Goal: Task Accomplishment & Management: Complete application form

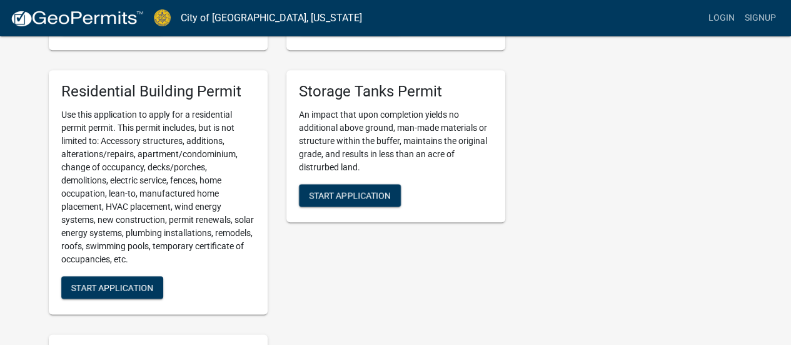
scroll to position [646, 0]
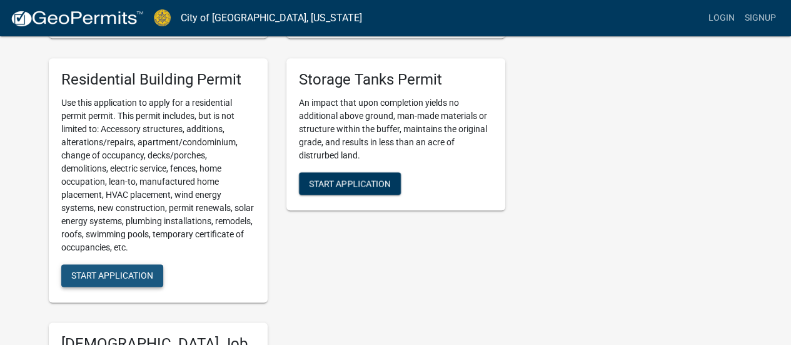
click at [117, 275] on span "Start Application" at bounding box center [112, 275] width 82 height 10
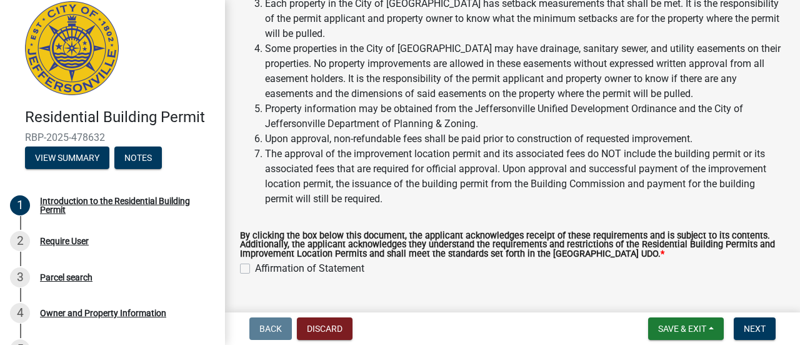
scroll to position [250, 0]
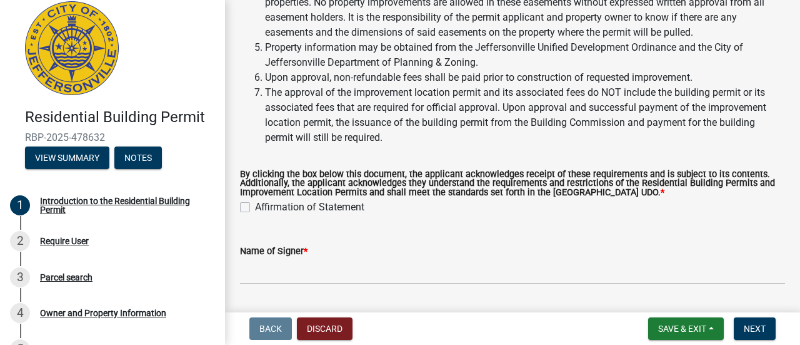
click at [255, 204] on label "Affirmation of Statement" at bounding box center [309, 206] width 109 height 15
click at [255, 204] on input "Affirmation of Statement" at bounding box center [259, 203] width 8 height 8
checkbox input "true"
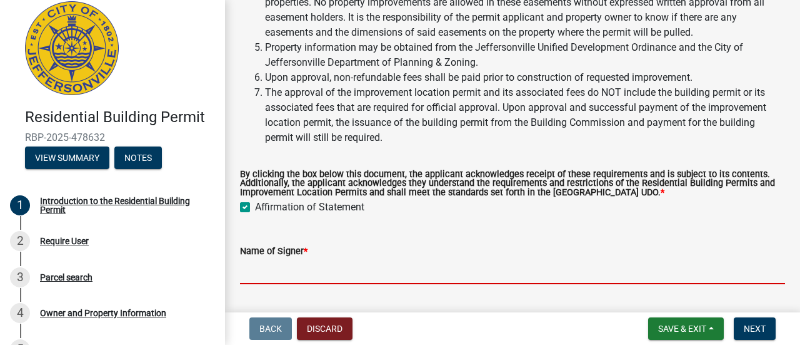
click at [263, 262] on input "Name of Signer *" at bounding box center [512, 271] width 545 height 26
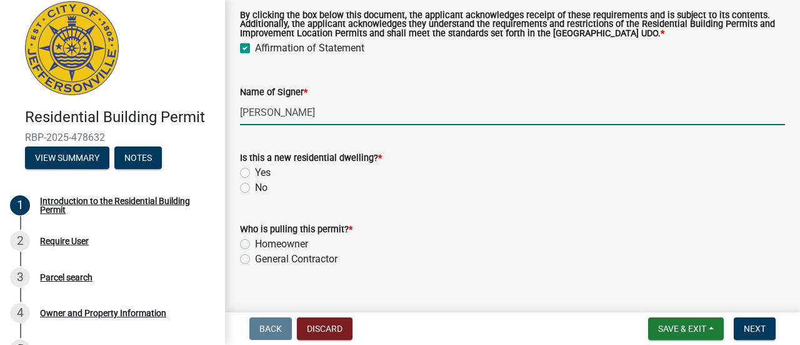
scroll to position [416, 0]
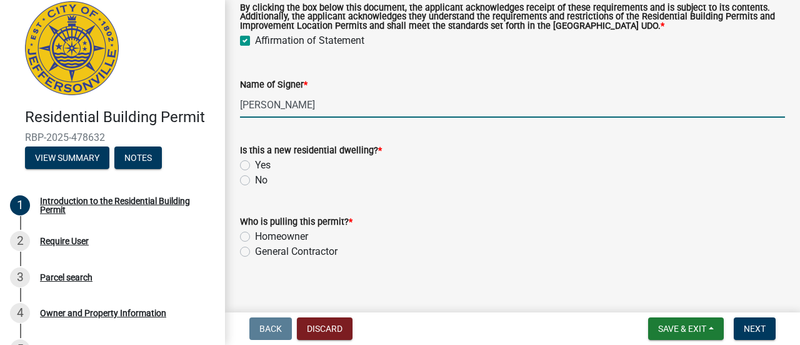
type input "[PERSON_NAME]"
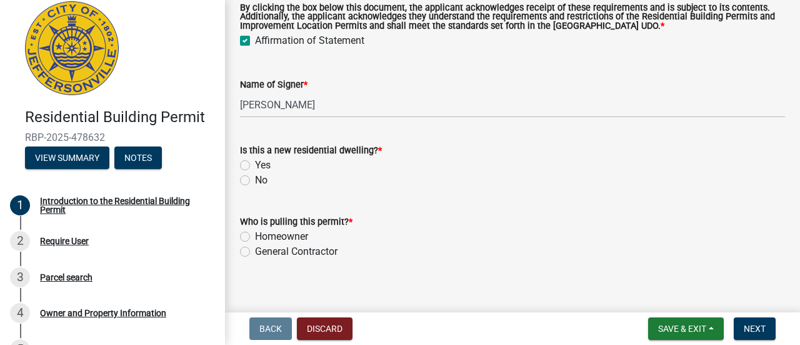
click at [255, 181] on label "No" at bounding box center [261, 180] width 13 height 15
click at [255, 181] on input "No" at bounding box center [259, 177] width 8 height 8
radio input "true"
click at [255, 235] on label "Homeowner" at bounding box center [281, 236] width 53 height 15
click at [255, 235] on input "Homeowner" at bounding box center [259, 233] width 8 height 8
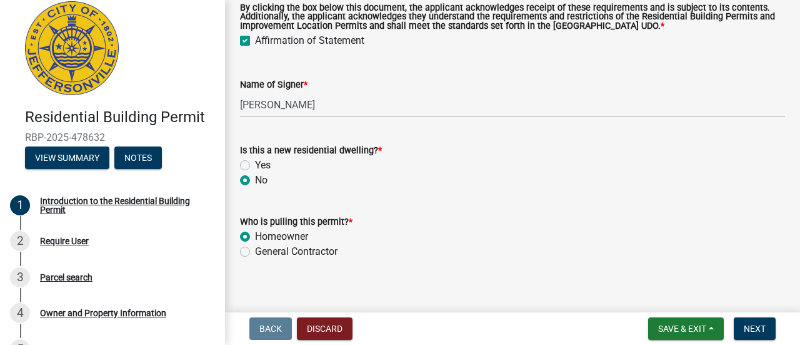
radio input "true"
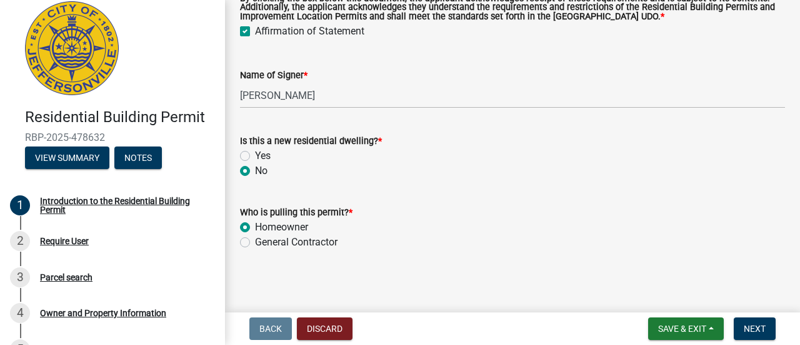
scroll to position [428, 0]
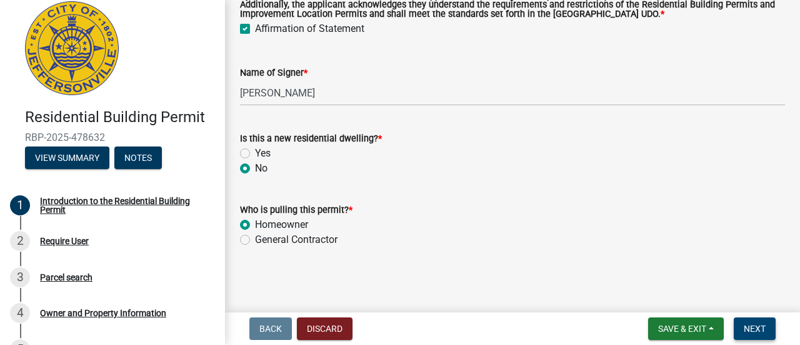
click at [764, 330] on span "Next" at bounding box center [755, 328] width 22 height 10
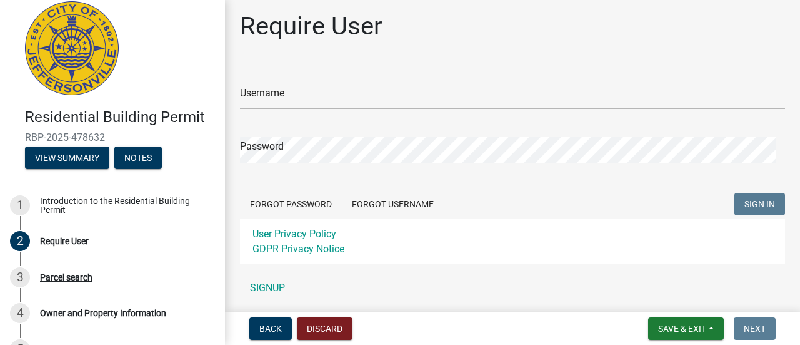
scroll to position [0, 0]
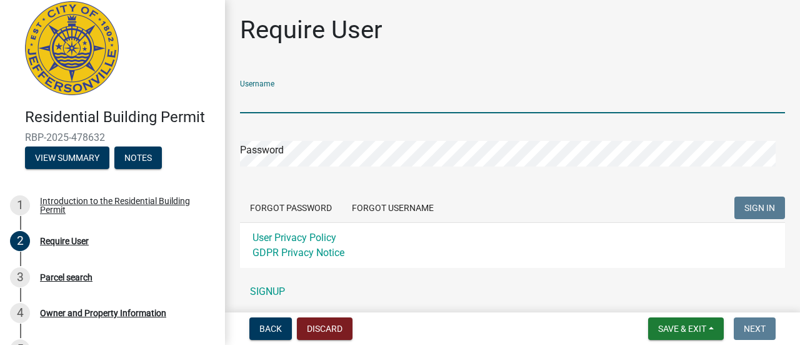
click at [267, 100] on input "Username" at bounding box center [512, 101] width 545 height 26
type input "Tthomas1736"
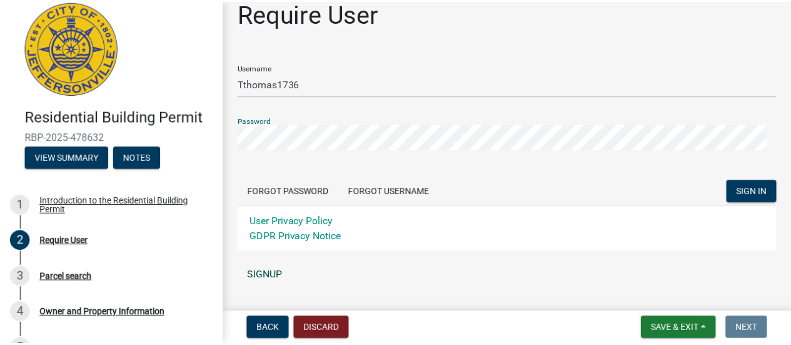
scroll to position [45, 0]
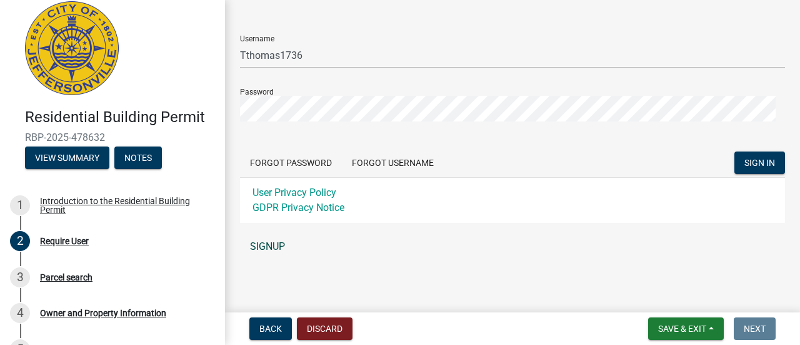
click at [263, 248] on link "SIGNUP" at bounding box center [512, 246] width 545 height 25
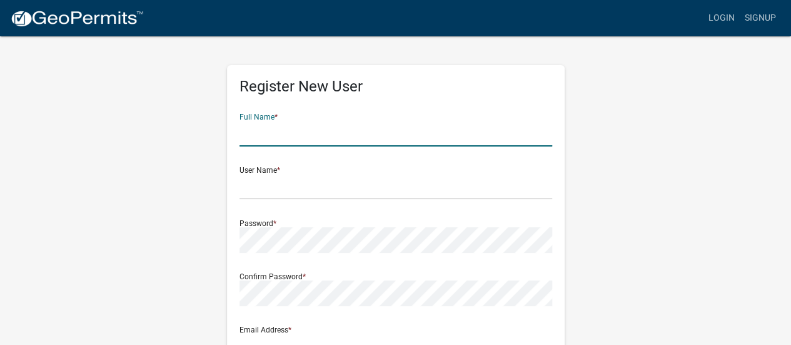
click at [301, 143] on input "text" at bounding box center [396, 134] width 313 height 26
type input "[PERSON_NAME]"
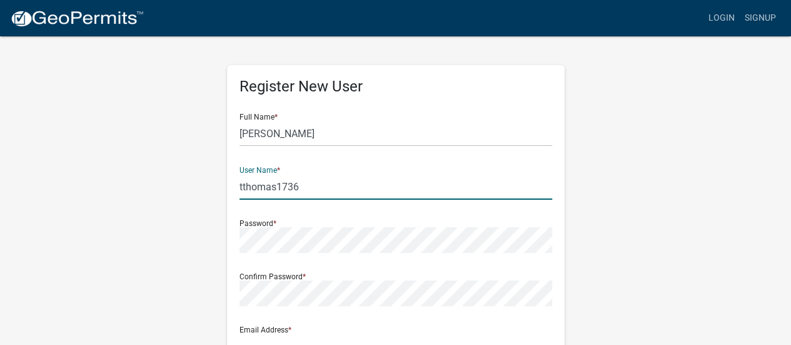
type input "tthomas1736"
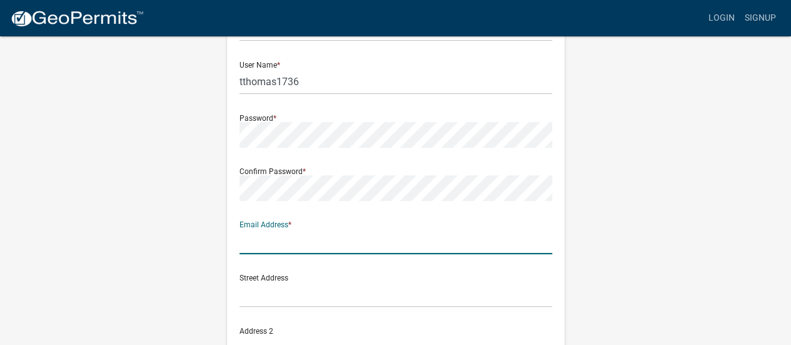
scroll to position [118, 0]
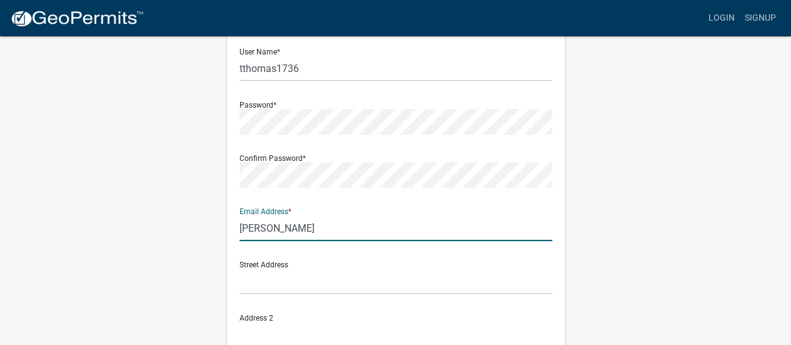
type input "[EMAIL_ADDRESS][DOMAIN_NAME]"
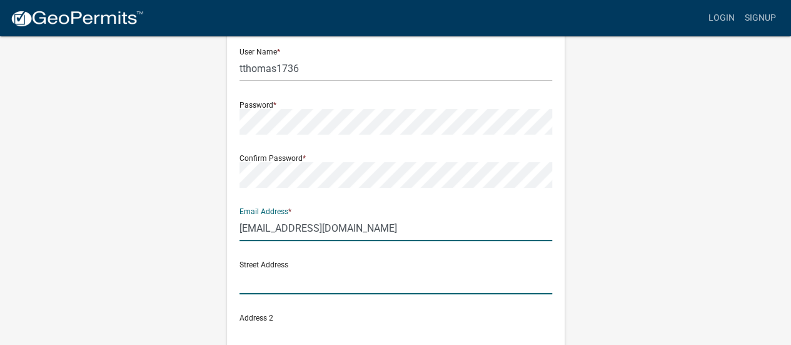
type input "[STREET_ADDRESS]"
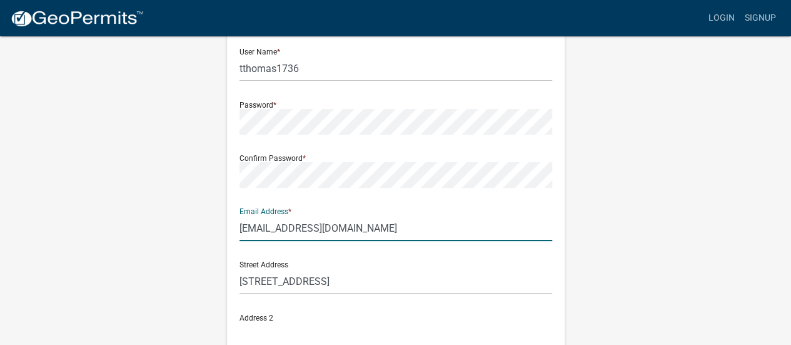
type input "[GEOGRAPHIC_DATA]"
type input "KY"
type input "40219"
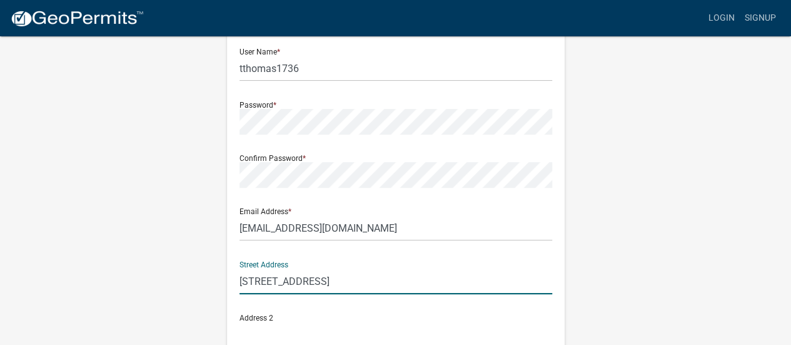
drag, startPoint x: 324, startPoint y: 280, endPoint x: 207, endPoint y: 276, distance: 117.0
click at [208, 276] on div "Register New User Full Name * [PERSON_NAME] User Name * tthomas1736 Password * …" at bounding box center [395, 251] width 713 height 669
type input "1738 Spring"
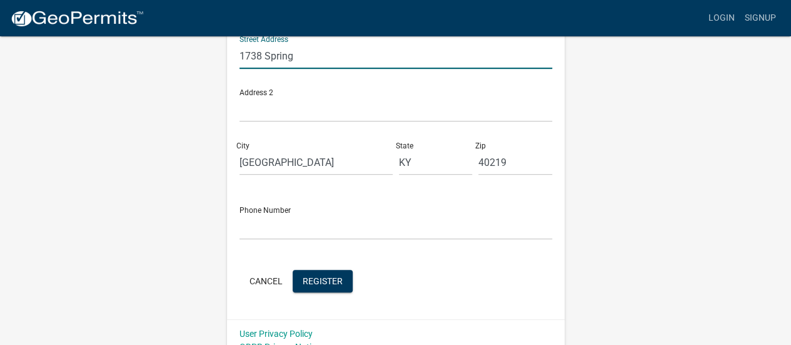
scroll to position [348, 0]
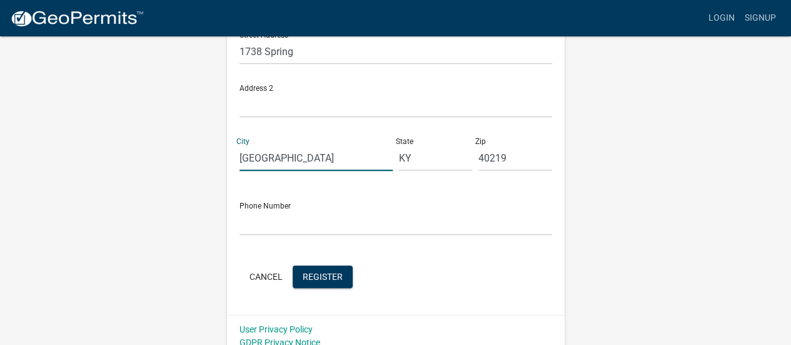
drag, startPoint x: 310, startPoint y: 164, endPoint x: 198, endPoint y: 149, distance: 113.5
click at [198, 149] on div "Register New User Full Name * [PERSON_NAME] User Name * tthomas1736 Password * …" at bounding box center [395, 21] width 713 height 669
type input "[GEOGRAPHIC_DATA]"
type input "IN"
type input "47130"
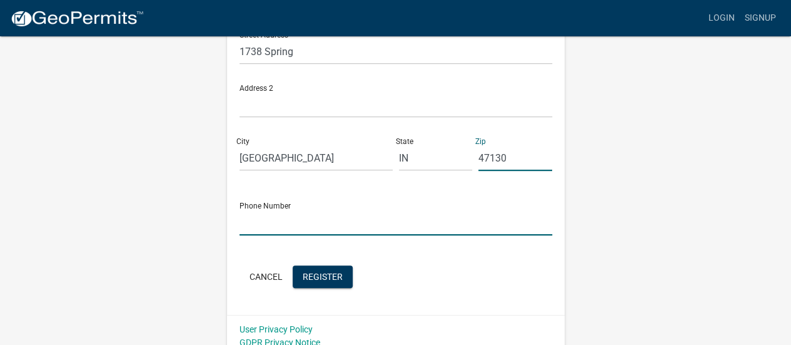
click at [293, 226] on input "text" at bounding box center [396, 222] width 313 height 26
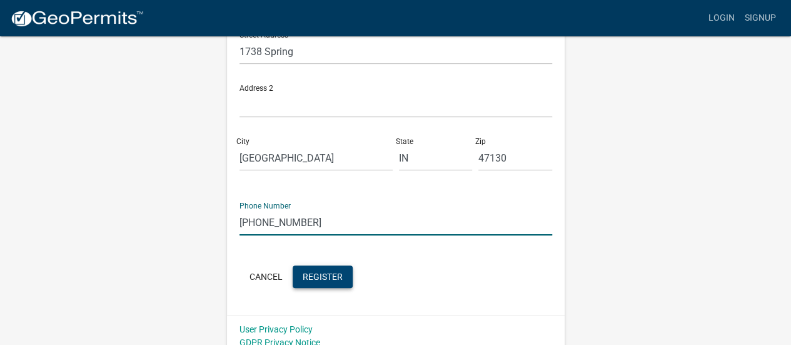
type input "[PHONE_NUMBER]"
click at [310, 273] on span "Register" at bounding box center [323, 276] width 40 height 10
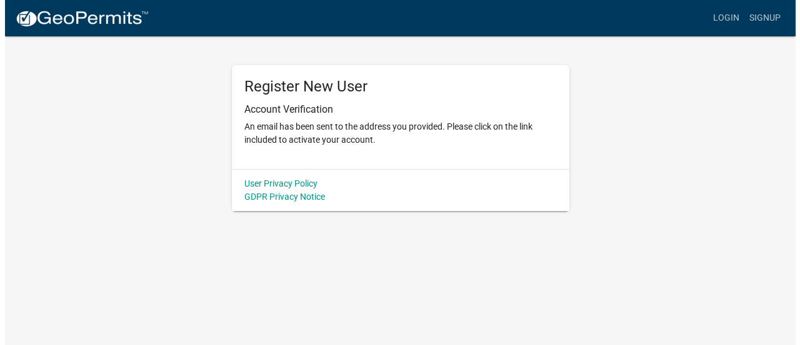
scroll to position [0, 0]
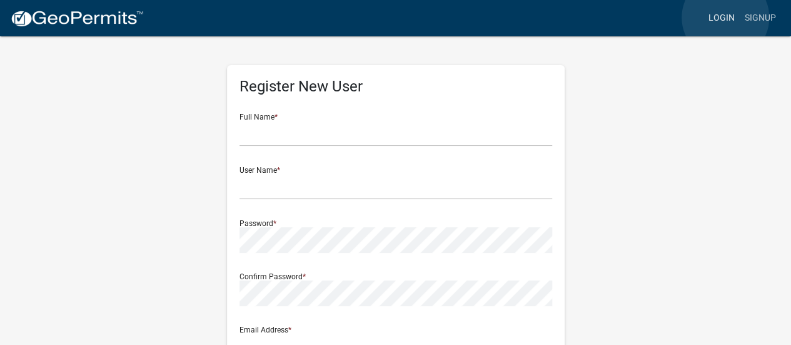
click at [725, 18] on link "Login" at bounding box center [722, 18] width 36 height 24
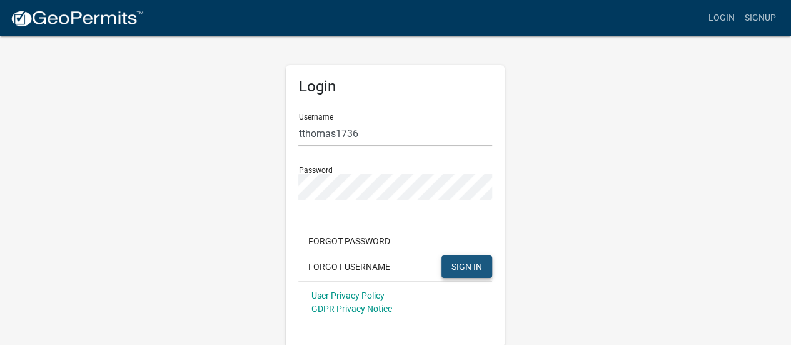
click at [469, 263] on span "SIGN IN" at bounding box center [467, 266] width 31 height 10
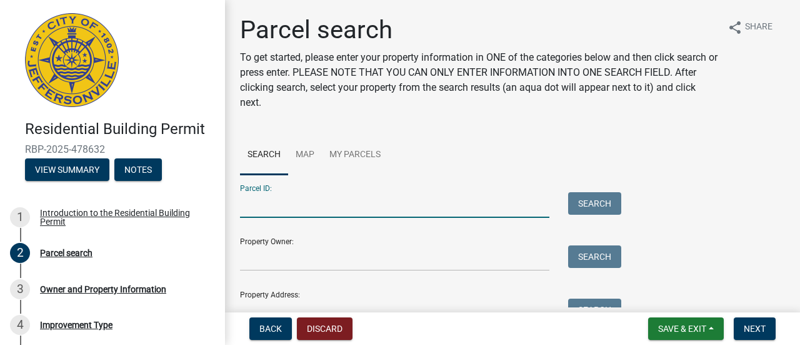
click at [298, 192] on input "Parcel ID:" at bounding box center [395, 205] width 310 height 26
click at [253, 204] on input "Parcel ID:" at bounding box center [395, 205] width 310 height 26
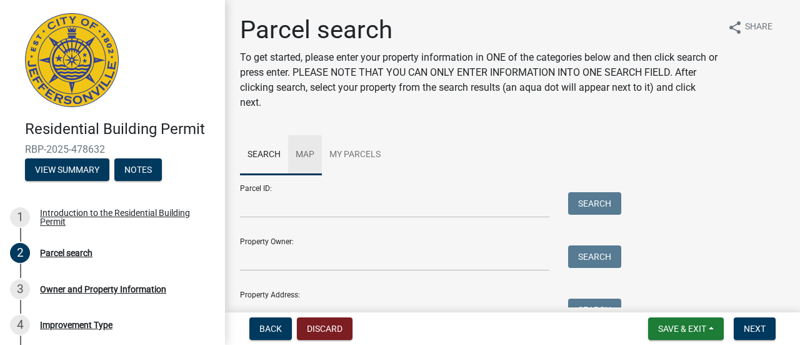
click at [301, 154] on link "Map" at bounding box center [305, 155] width 34 height 40
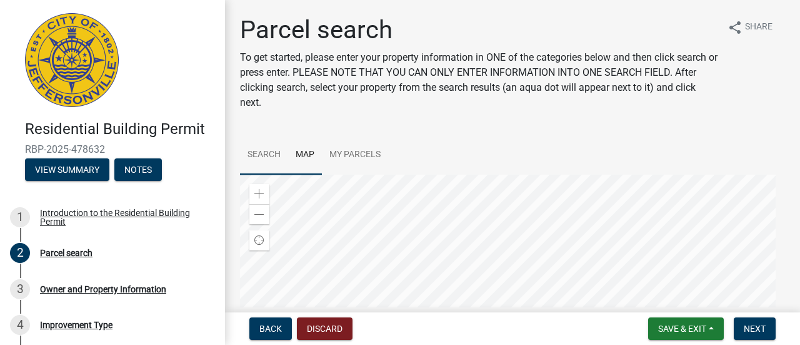
click at [261, 149] on link "Search" at bounding box center [264, 155] width 48 height 40
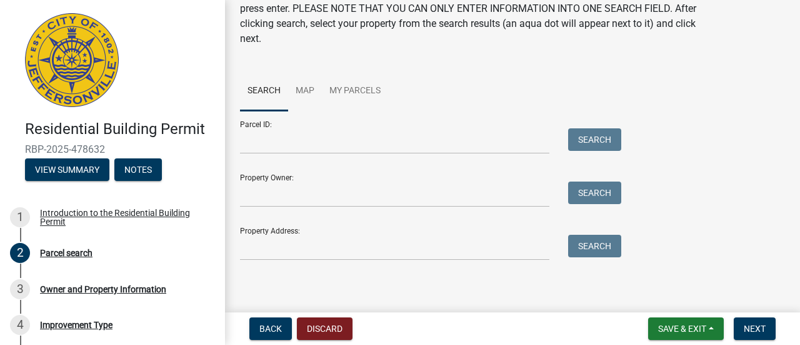
scroll to position [66, 0]
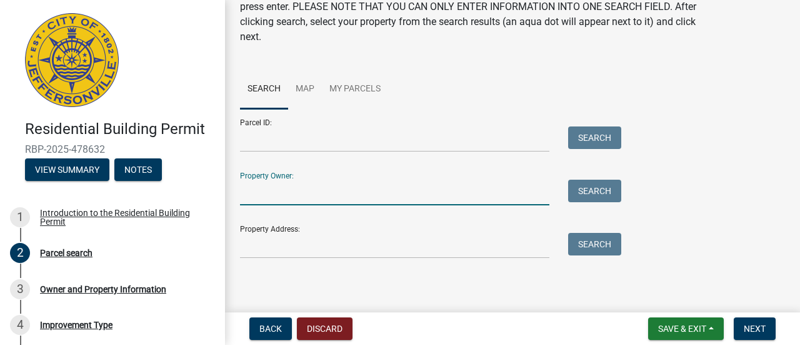
click at [248, 191] on input "Property Owner:" at bounding box center [395, 192] width 310 height 26
type input "[PERSON_NAME]"
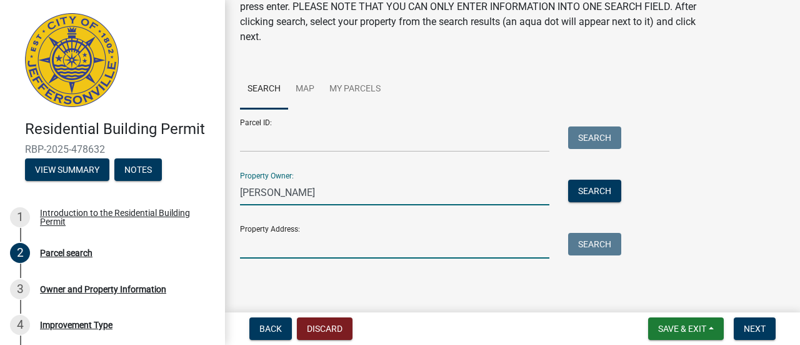
click at [253, 248] on input "Property Address:" at bounding box center [395, 246] width 310 height 26
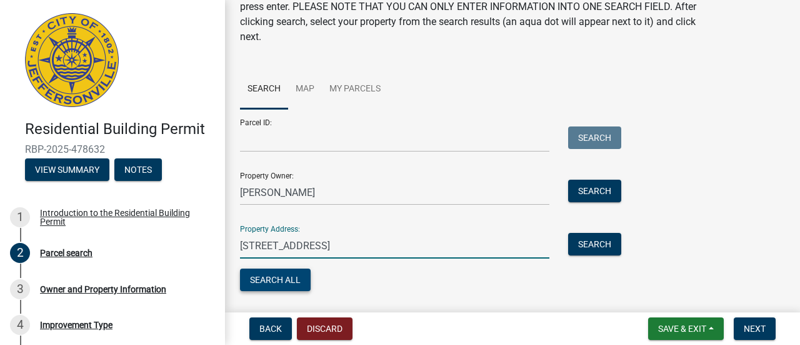
type input "1736 Spring St Jeffersonville, IN 47130"
click at [286, 279] on button "Search All" at bounding box center [275, 279] width 71 height 23
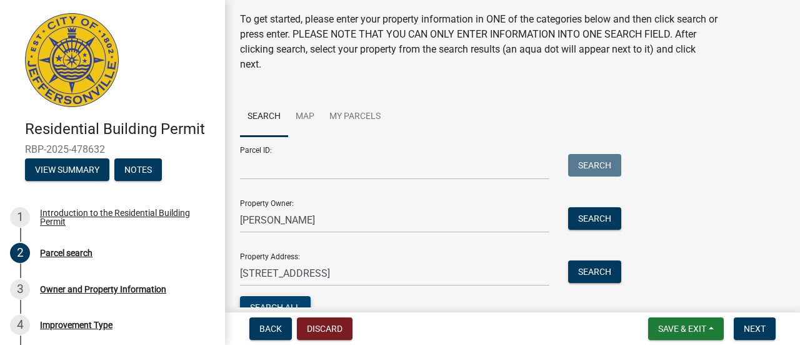
scroll to position [0, 0]
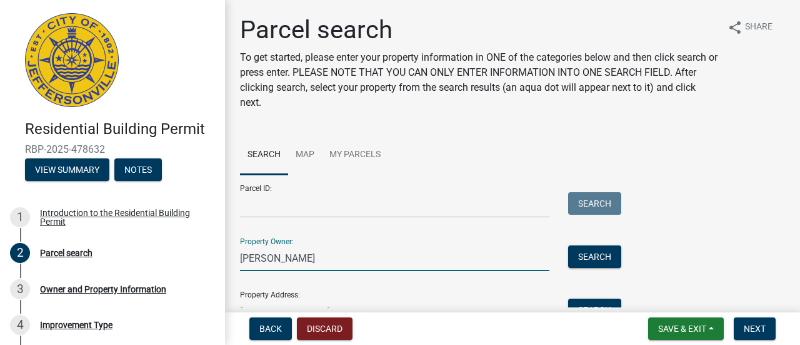
drag, startPoint x: 278, startPoint y: 256, endPoint x: 288, endPoint y: 255, distance: 10.1
click at [288, 255] on input "[PERSON_NAME]" at bounding box center [395, 258] width 310 height 26
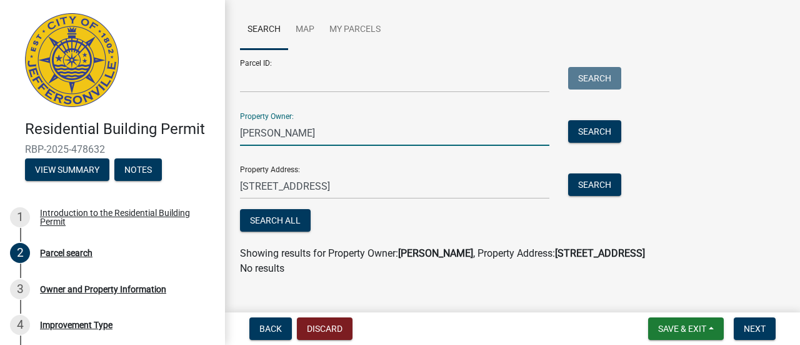
scroll to position [143, 0]
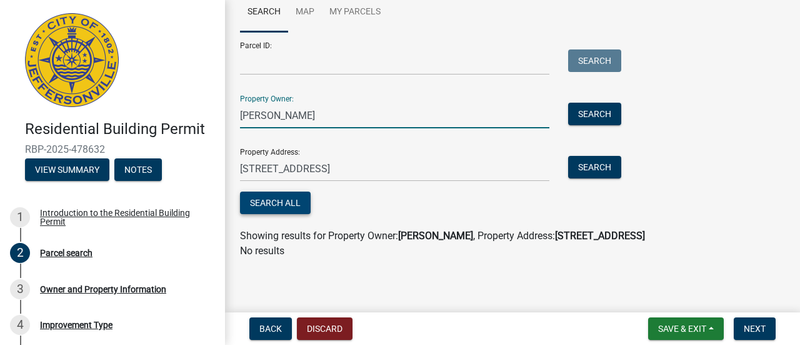
type input "Michael Thomas"
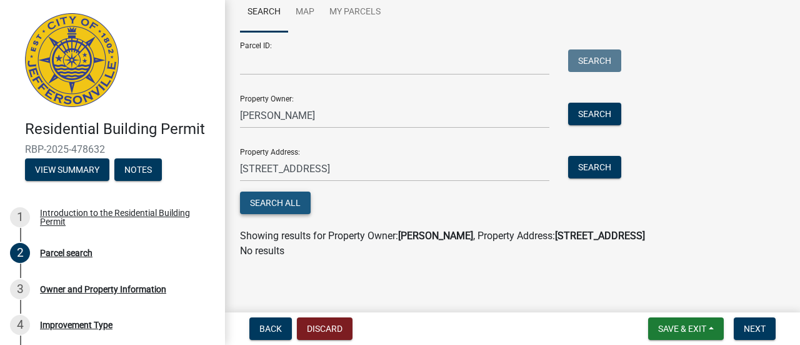
click at [260, 203] on button "Search All" at bounding box center [275, 202] width 71 height 23
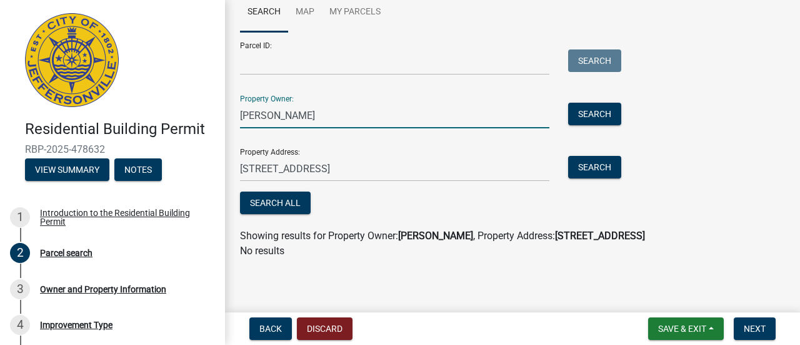
drag, startPoint x: 325, startPoint y: 116, endPoint x: 214, endPoint y: 115, distance: 110.7
click at [214, 115] on div "Residential Building Permit RBP-2025-478632 View Summary Notes 1 Introduction t…" at bounding box center [400, 172] width 800 height 345
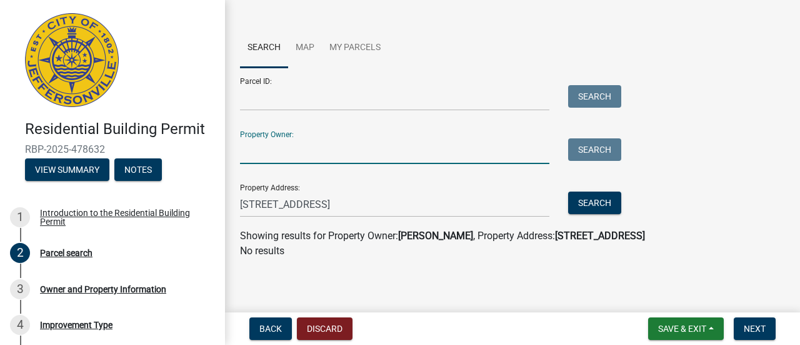
scroll to position [107, 0]
click at [589, 204] on button "Search" at bounding box center [594, 202] width 53 height 23
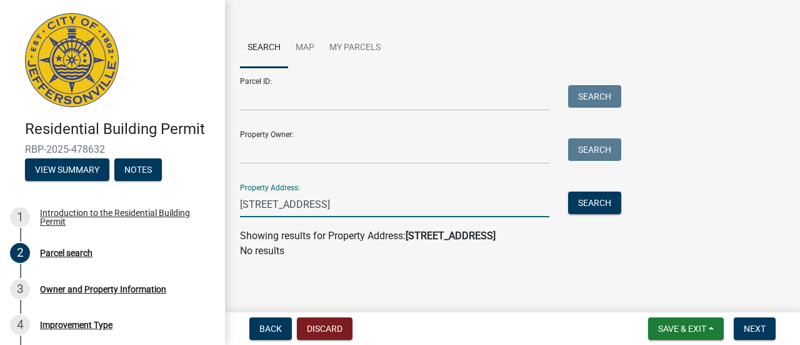
drag, startPoint x: 430, startPoint y: 209, endPoint x: 189, endPoint y: 193, distance: 241.3
click at [189, 193] on div "Residential Building Permit RBP-2025-478632 View Summary Notes 1 Introduction t…" at bounding box center [400, 172] width 800 height 345
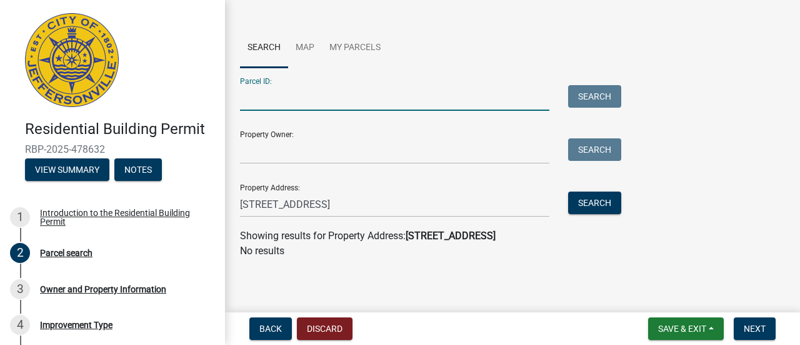
click at [248, 99] on input "Parcel ID:" at bounding box center [395, 98] width 310 height 26
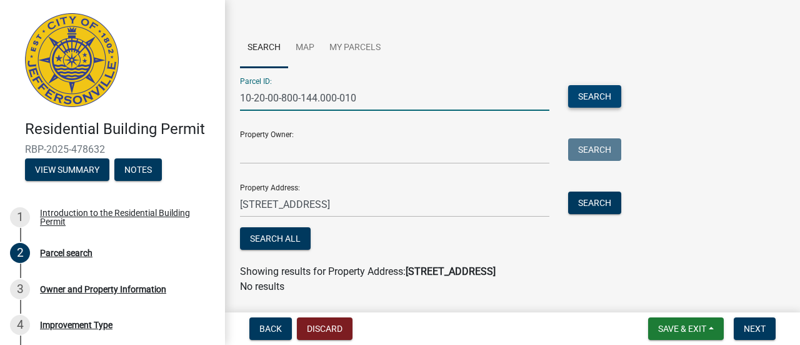
type input "10-20-00-800-144.000-010"
click at [585, 94] on button "Search" at bounding box center [594, 96] width 53 height 23
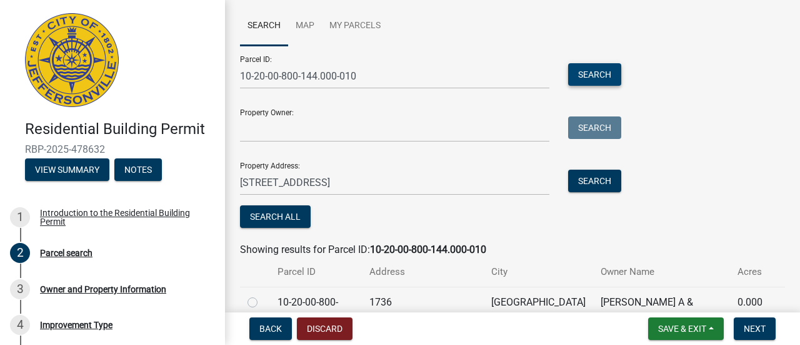
scroll to position [202, 0]
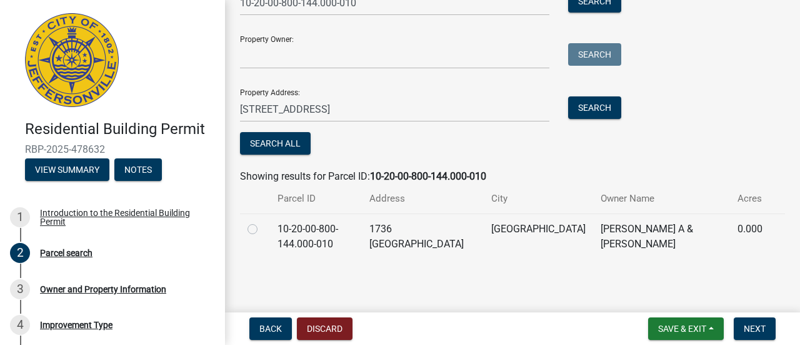
click at [263, 221] on label at bounding box center [263, 221] width 0 height 0
click at [263, 229] on input "radio" at bounding box center [267, 225] width 8 height 8
radio input "true"
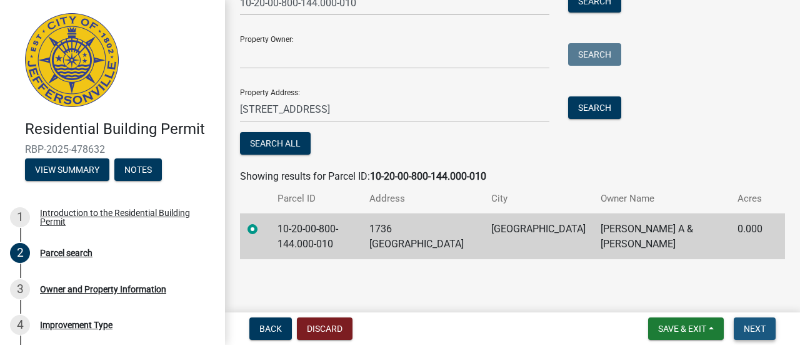
click at [749, 325] on span "Next" at bounding box center [755, 328] width 22 height 10
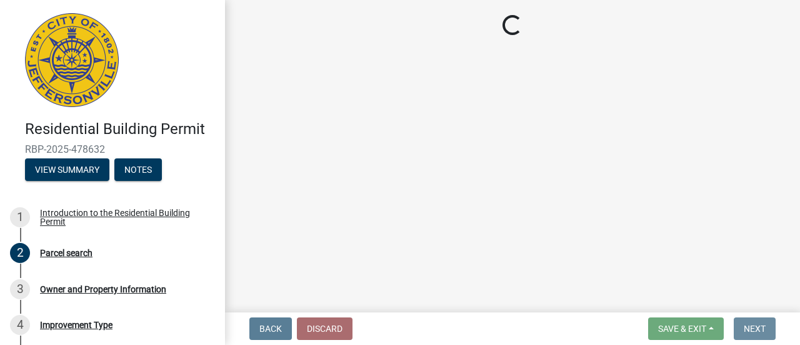
scroll to position [0, 0]
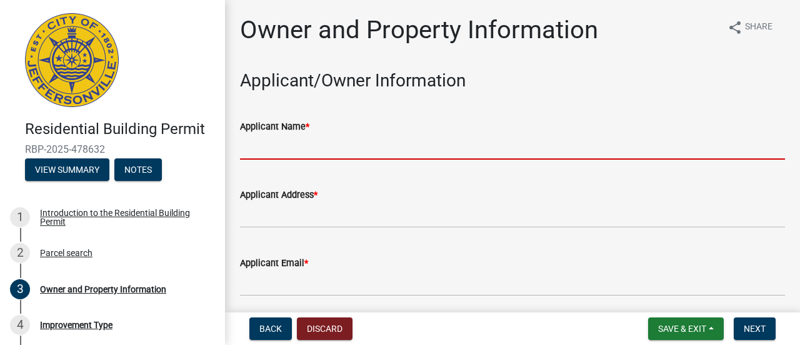
click at [254, 149] on input "Applicant Name *" at bounding box center [512, 147] width 545 height 26
type input "[PERSON_NAME]"
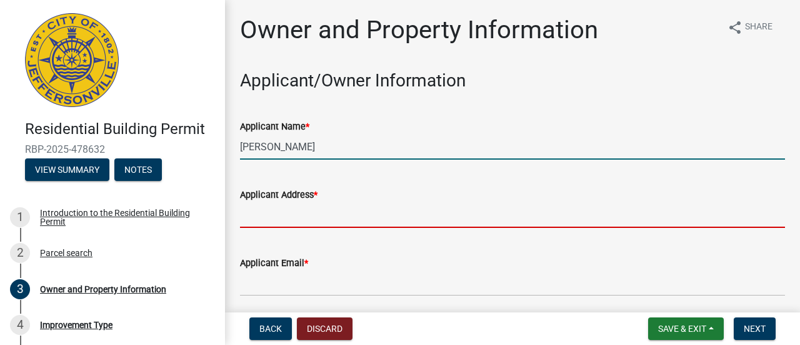
type input "1738 Spring"
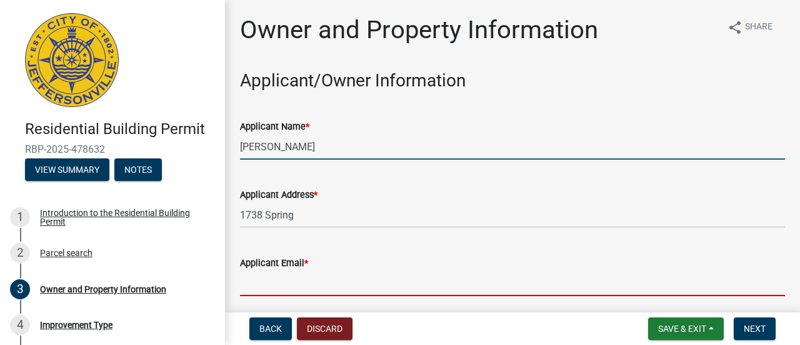
type input "[EMAIL_ADDRESS][DOMAIN_NAME]"
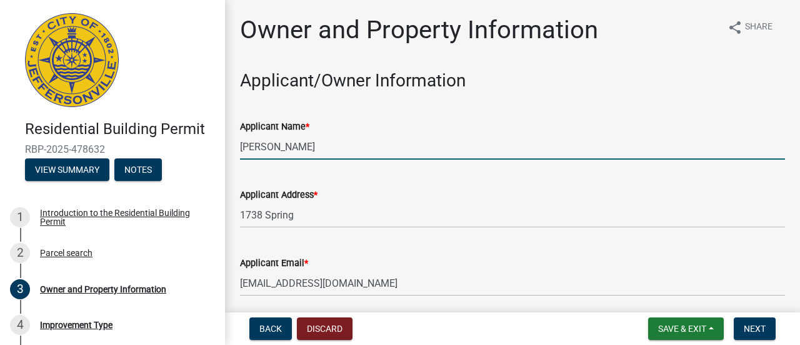
type input "8129891077"
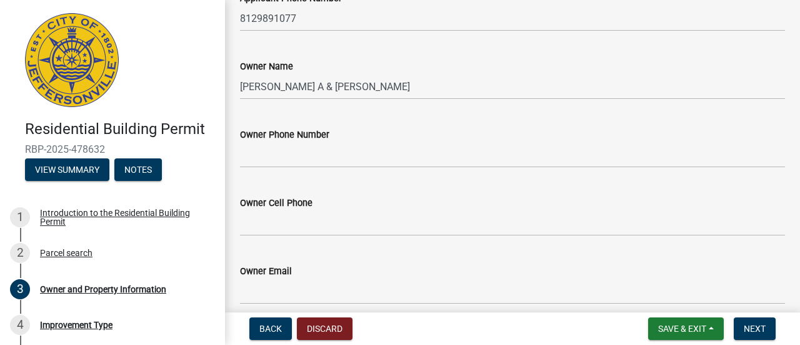
scroll to position [333, 0]
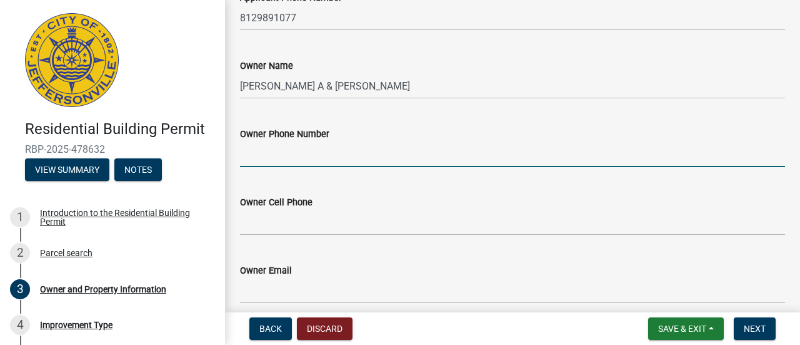
click at [254, 146] on input "Owner Phone Number" at bounding box center [512, 154] width 545 height 26
type input "8129891077"
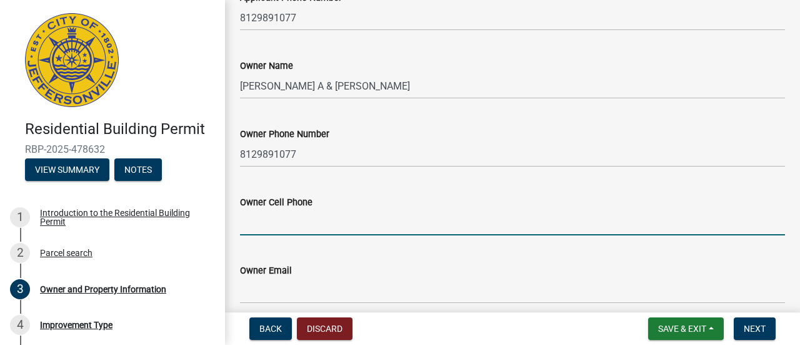
click at [251, 226] on input "Owner Cell Phone" at bounding box center [512, 222] width 545 height 26
type input "8129891077"
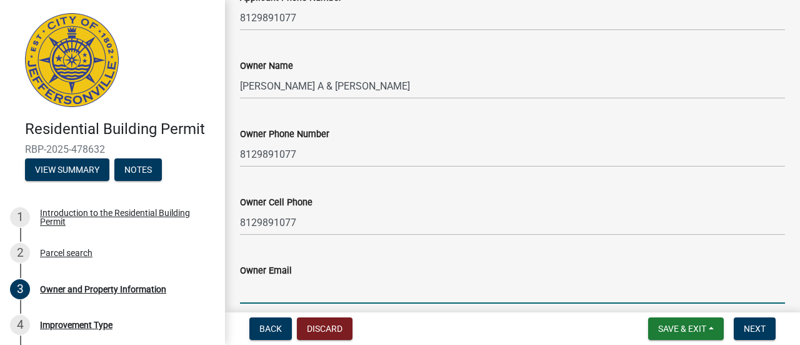
click at [259, 296] on input "Owner Email" at bounding box center [512, 291] width 545 height 26
type input "[EMAIL_ADDRESS][DOMAIN_NAME]"
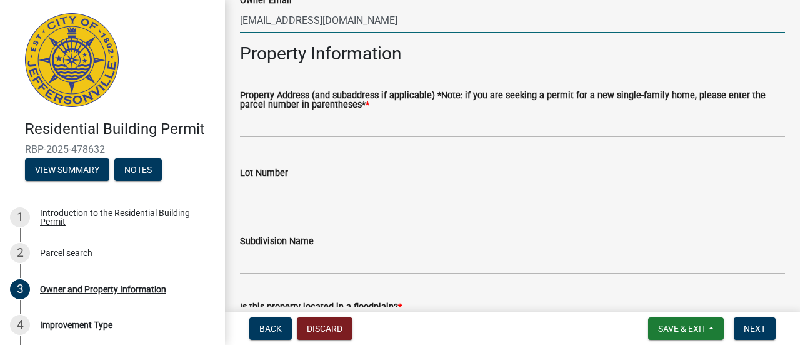
scroll to position [604, 0]
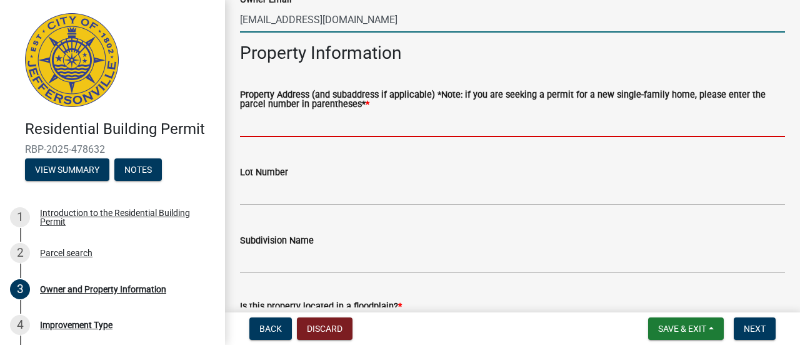
click at [286, 123] on input "Property Address (and subaddress if applicable) *Note: if you are seeking a per…" at bounding box center [512, 124] width 545 height 26
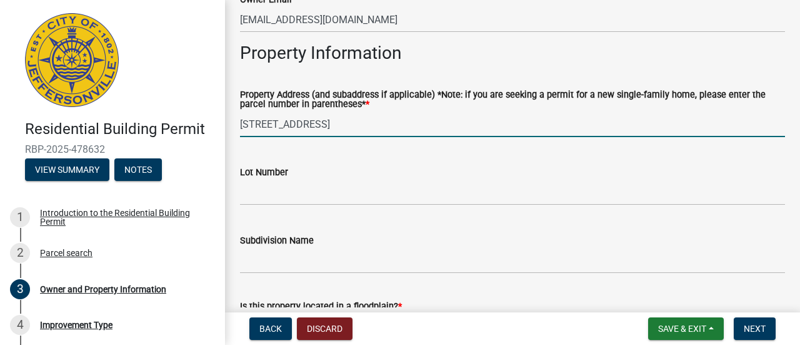
type input "1736 Spring Street"
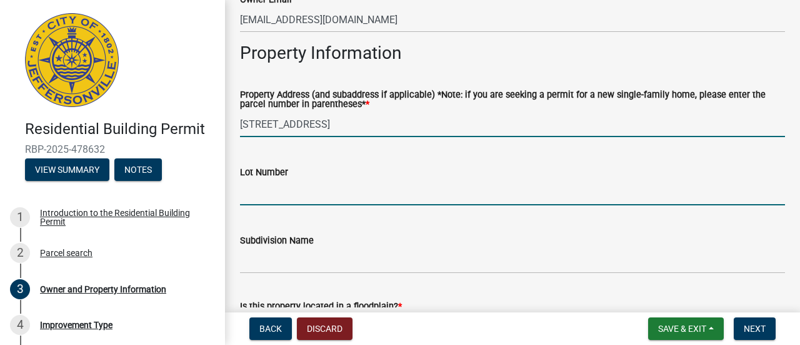
click at [265, 196] on input "Lot Number" at bounding box center [512, 192] width 545 height 26
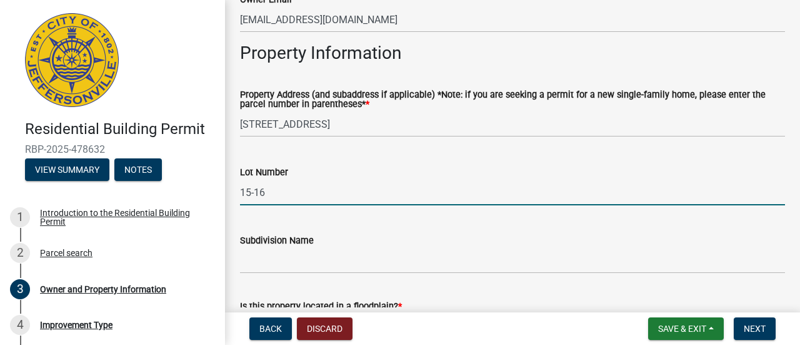
type input "15-16"
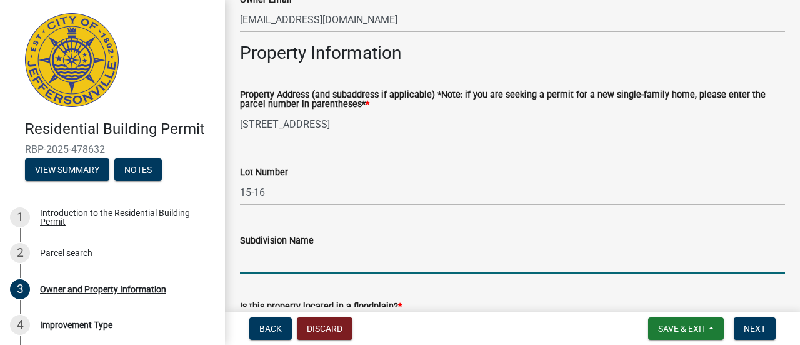
click at [266, 263] on input "Subdivision Name" at bounding box center [512, 261] width 545 height 26
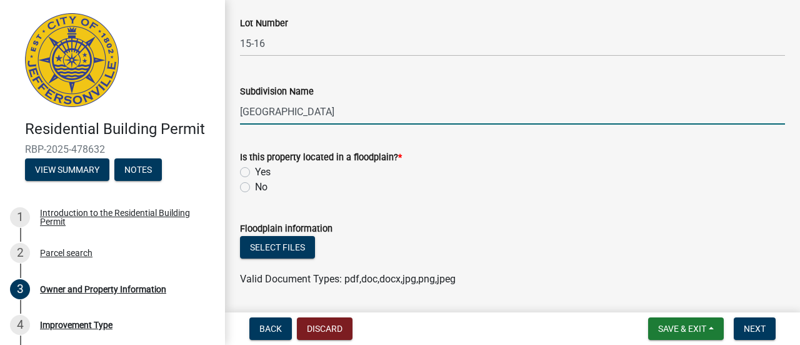
scroll to position [771, 0]
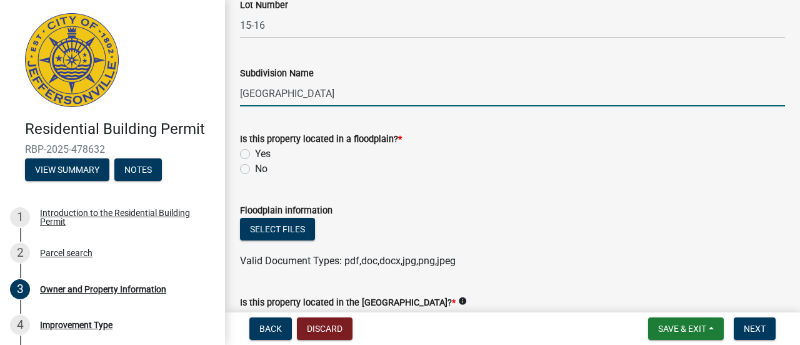
type input "Claysburg"
click at [255, 173] on label "No" at bounding box center [261, 168] width 13 height 15
click at [255, 169] on input "No" at bounding box center [259, 165] width 8 height 8
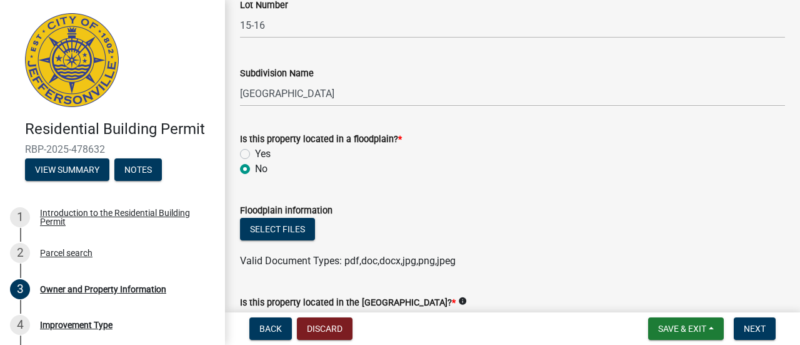
radio input "true"
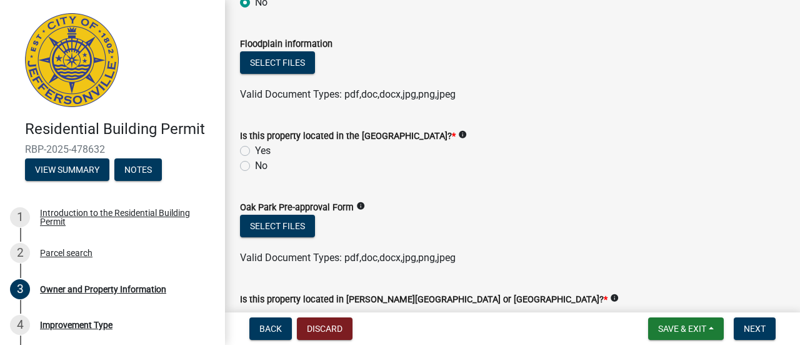
scroll to position [938, 0]
click at [255, 163] on label "No" at bounding box center [261, 165] width 13 height 15
click at [255, 163] on input "No" at bounding box center [259, 162] width 8 height 8
radio input "true"
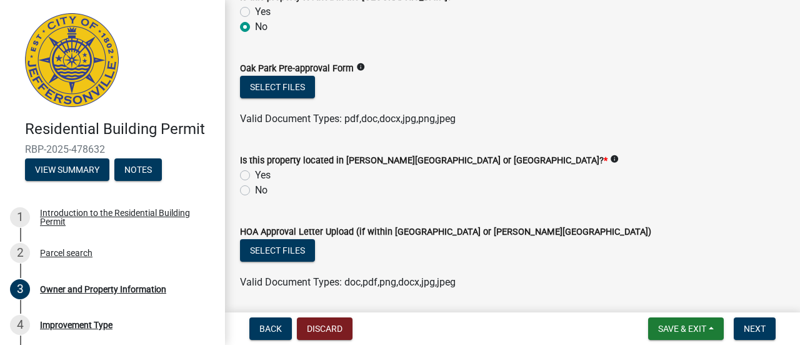
scroll to position [1104, 0]
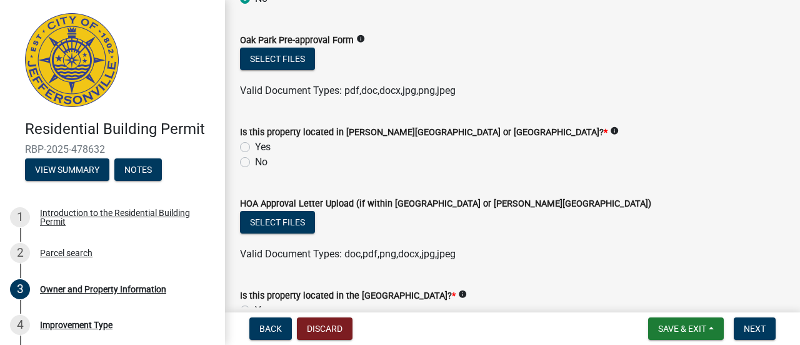
click at [255, 161] on label "No" at bounding box center [261, 161] width 13 height 15
click at [255, 161] on input "No" at bounding box center [259, 158] width 8 height 8
radio input "true"
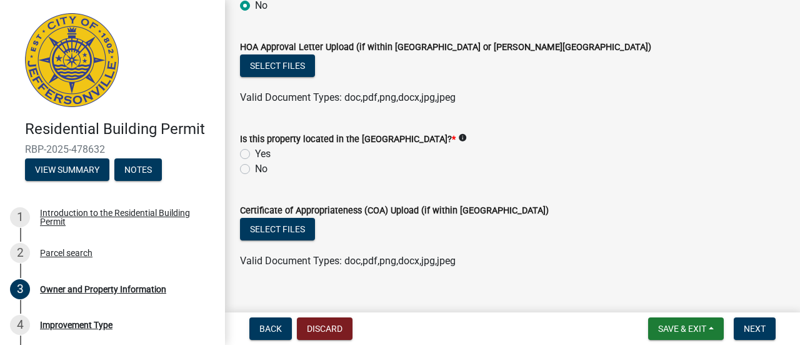
scroll to position [1271, 0]
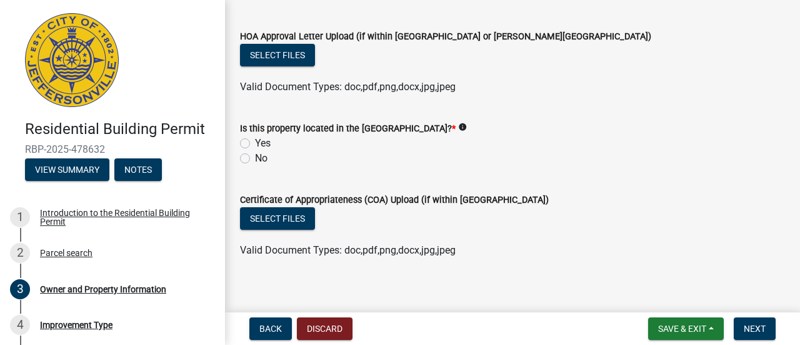
click at [255, 158] on label "No" at bounding box center [261, 158] width 13 height 15
click at [255, 158] on input "No" at bounding box center [259, 155] width 8 height 8
radio input "true"
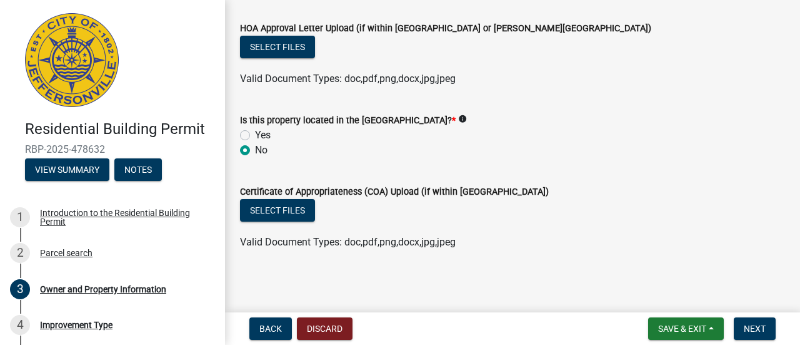
scroll to position [1282, 0]
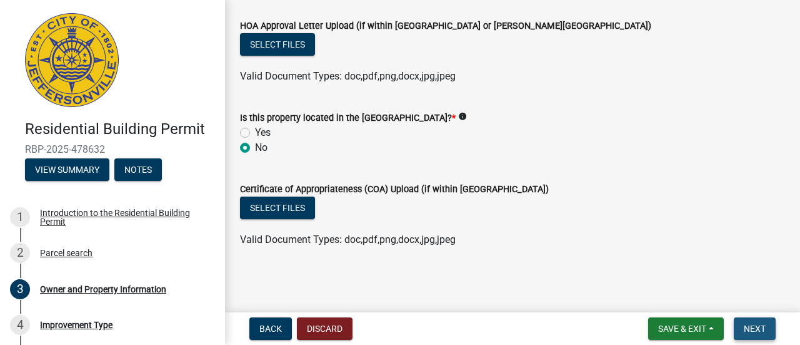
click at [757, 321] on button "Next" at bounding box center [755, 328] width 42 height 23
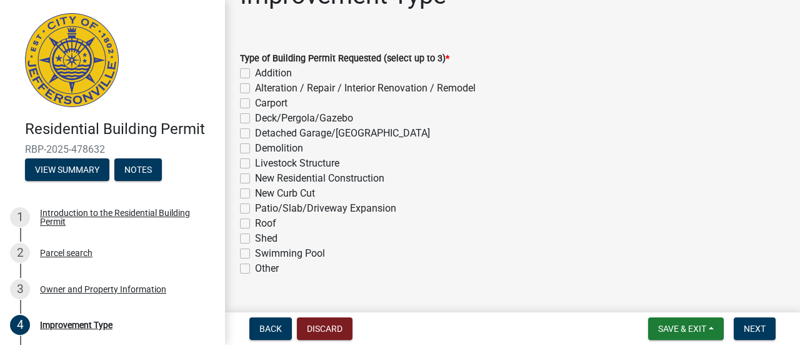
scroll to position [41, 0]
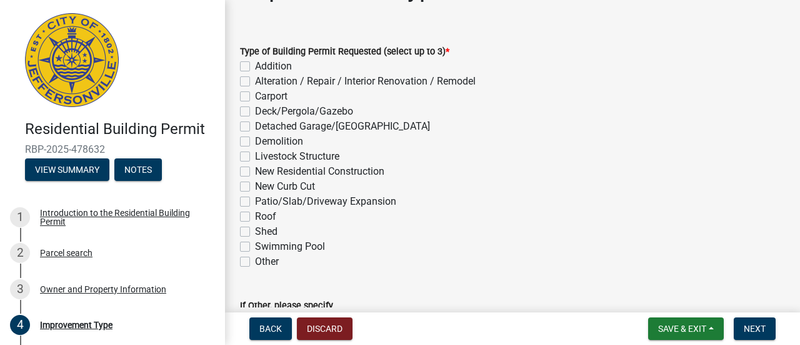
click at [255, 127] on label "Detached Garage/Pole Barn" at bounding box center [342, 126] width 175 height 15
click at [255, 127] on input "Detached Garage/Pole Barn" at bounding box center [259, 123] width 8 height 8
checkbox input "true"
checkbox input "false"
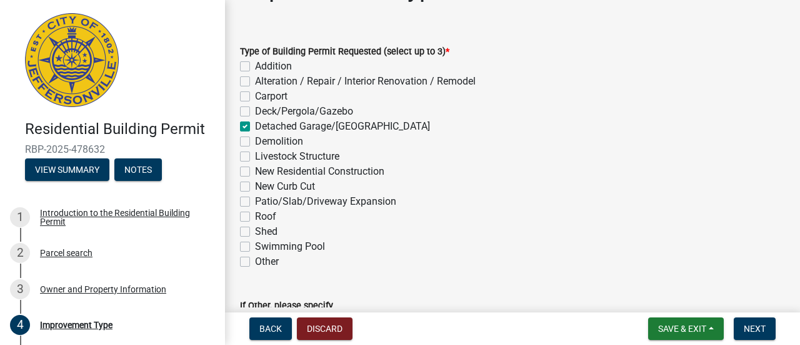
checkbox input "false"
checkbox input "true"
checkbox input "false"
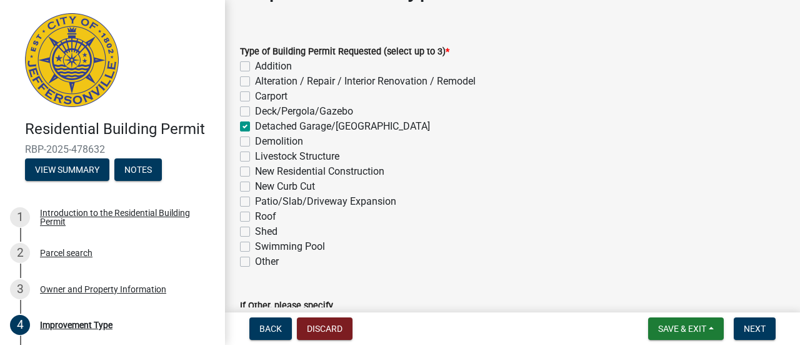
checkbox input "false"
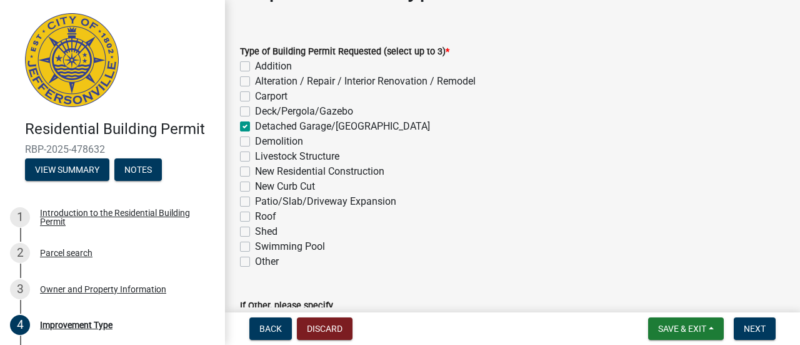
checkbox input "false"
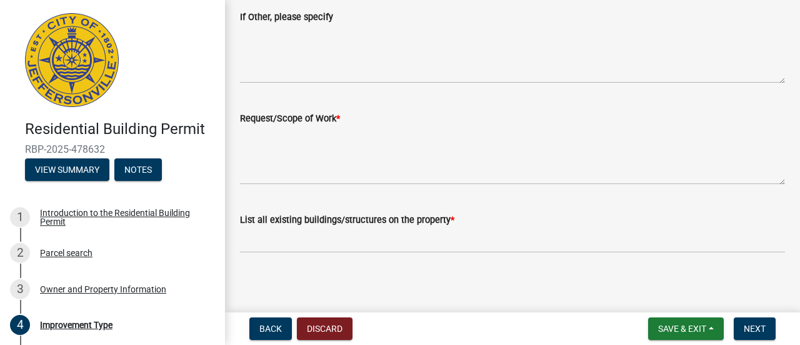
scroll to position [334, 0]
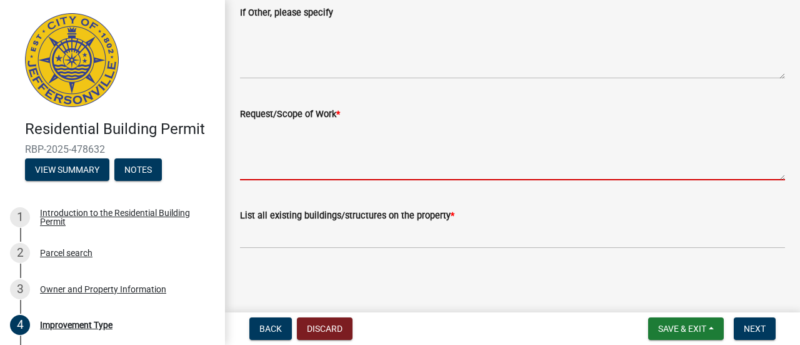
click at [264, 170] on textarea "Request/Scope of Work *" at bounding box center [512, 150] width 545 height 59
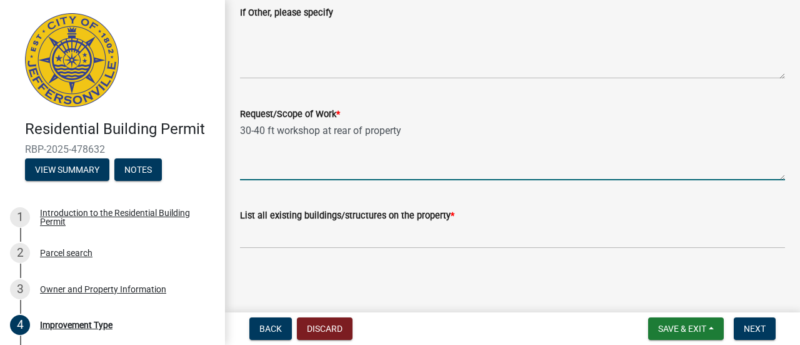
type textarea "30-40 ft workshop at rear of property"
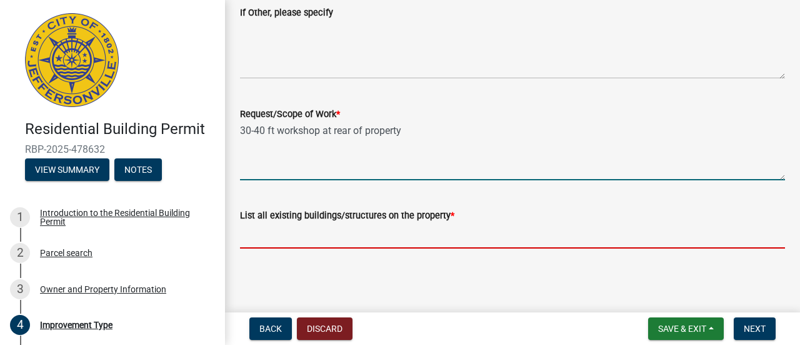
click at [284, 234] on input "List all existing buildings/structures on the property *" at bounding box center [512, 236] width 545 height 26
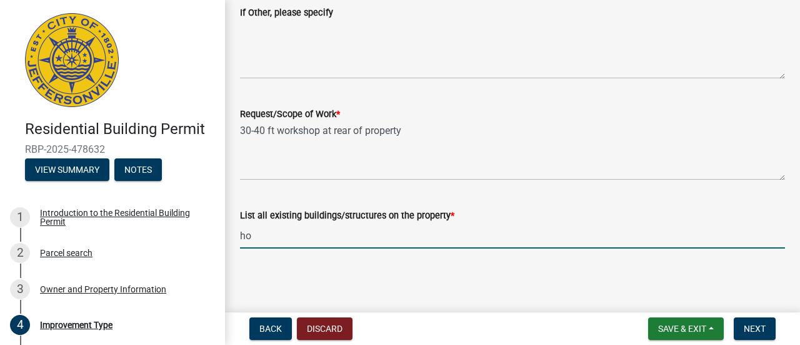
type input "h"
type input "single residence home"
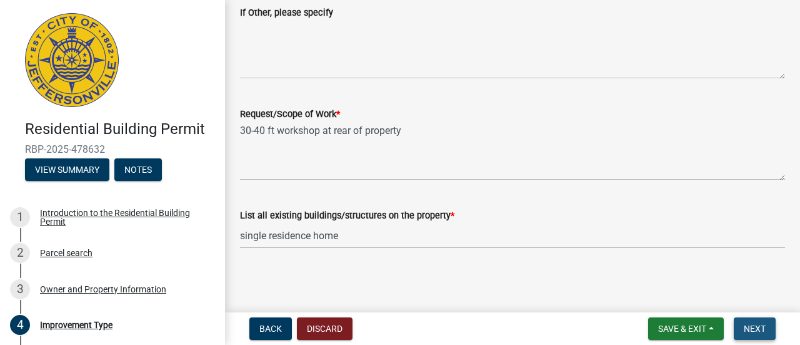
click at [763, 327] on span "Next" at bounding box center [755, 328] width 22 height 10
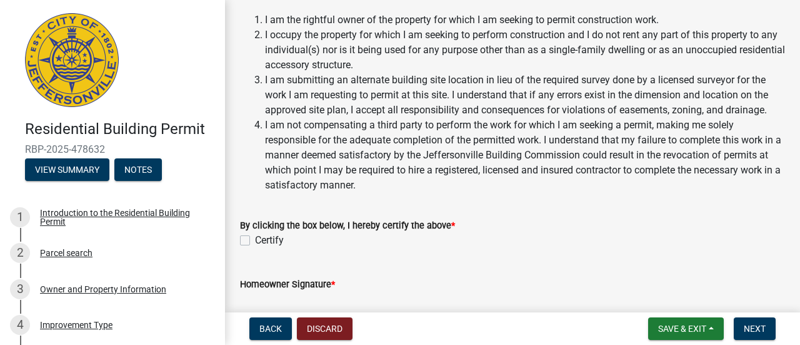
scroll to position [416, 0]
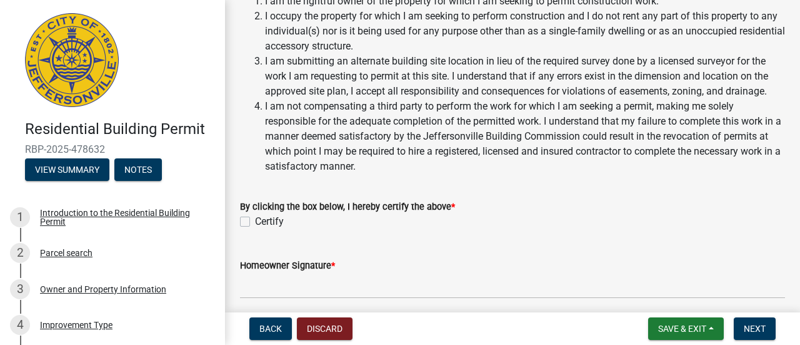
click at [255, 221] on label "Certify" at bounding box center [269, 221] width 29 height 15
click at [255, 221] on input "Certify" at bounding box center [259, 218] width 8 height 8
checkbox input "true"
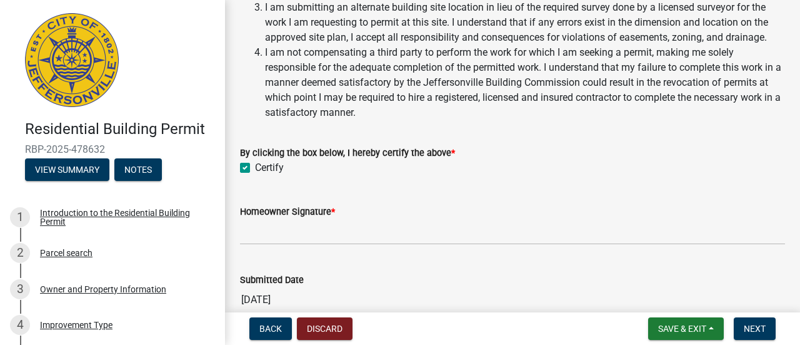
scroll to position [479, 0]
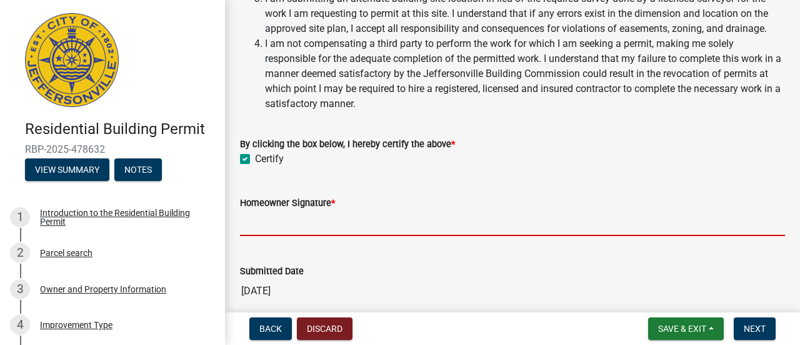
click at [250, 223] on input "Homeowner Signature *" at bounding box center [512, 223] width 545 height 26
drag, startPoint x: 250, startPoint y: 223, endPoint x: 261, endPoint y: 216, distance: 13.5
click at [261, 216] on input "Homeowner Signature *" at bounding box center [512, 223] width 545 height 26
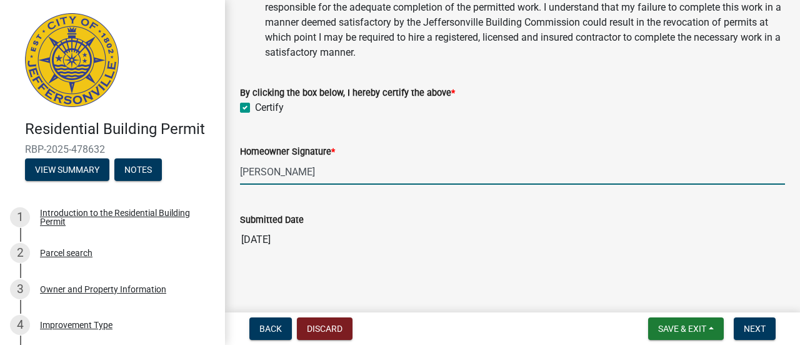
scroll to position [533, 0]
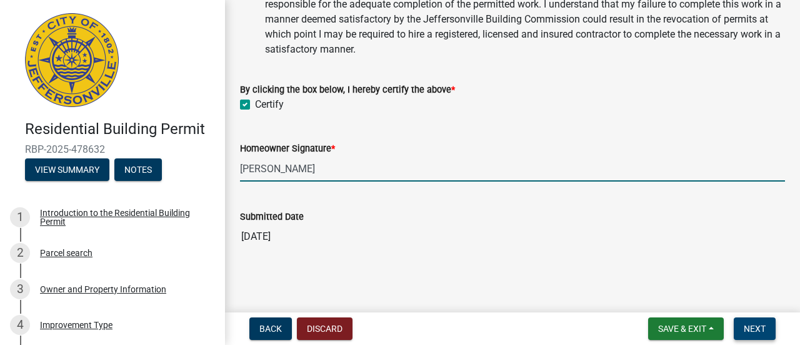
type input "Michael Thomas"
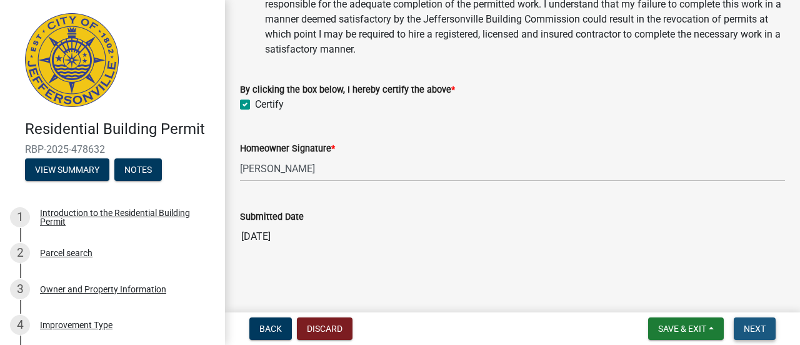
click at [756, 327] on span "Next" at bounding box center [755, 328] width 22 height 10
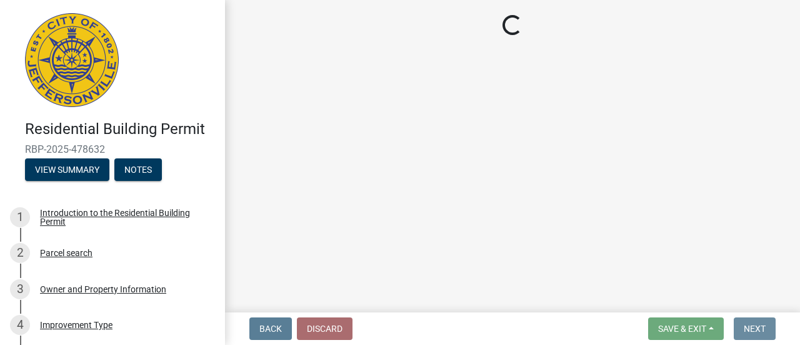
scroll to position [0, 0]
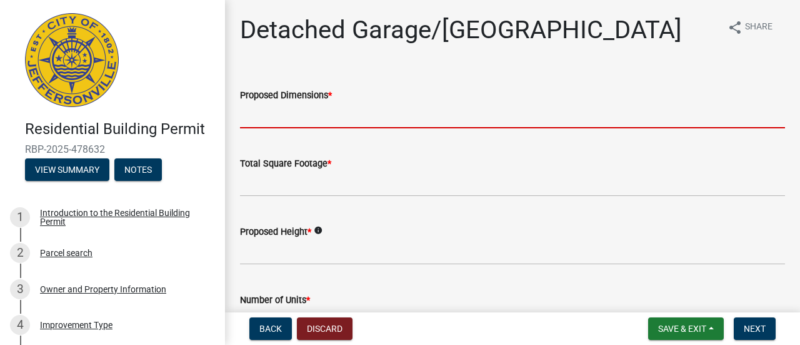
click at [270, 117] on input "Proposed Dimensions *" at bounding box center [512, 116] width 545 height 26
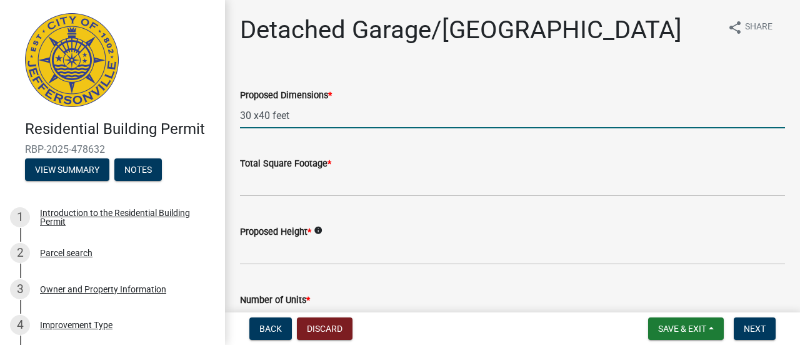
type input "30 x40 feet"
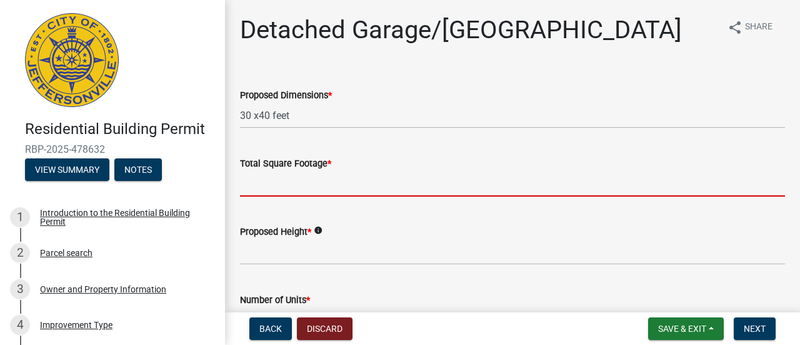
click at [256, 178] on input "Total Square Footage *" at bounding box center [512, 184] width 545 height 26
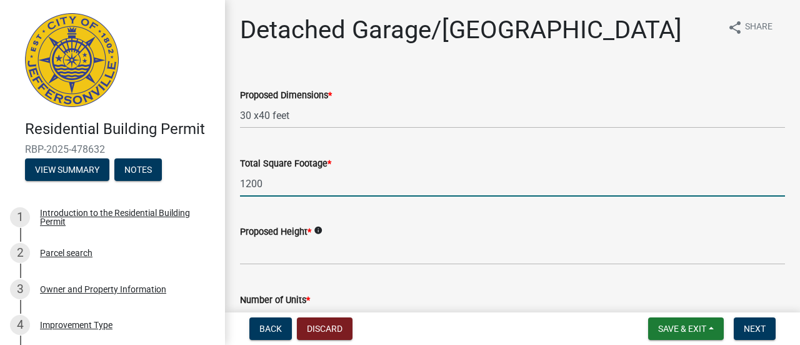
type input "1200"
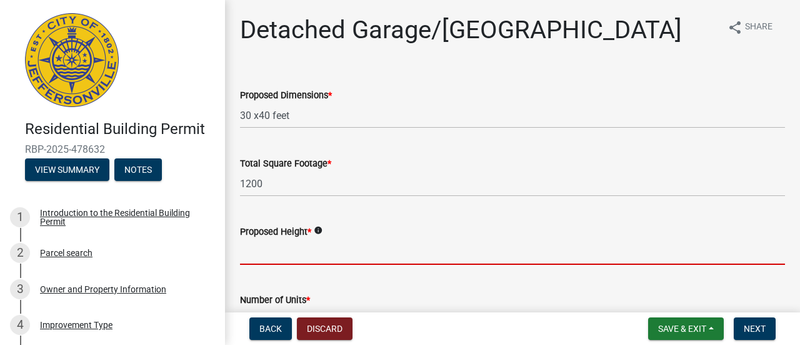
click at [257, 253] on input "Proposed Height *" at bounding box center [512, 252] width 545 height 26
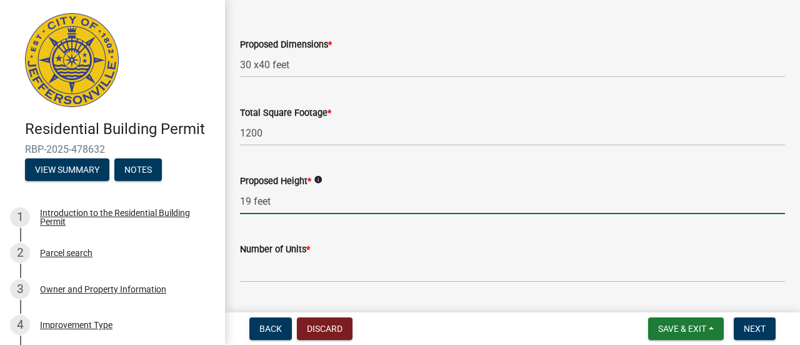
scroll to position [83, 0]
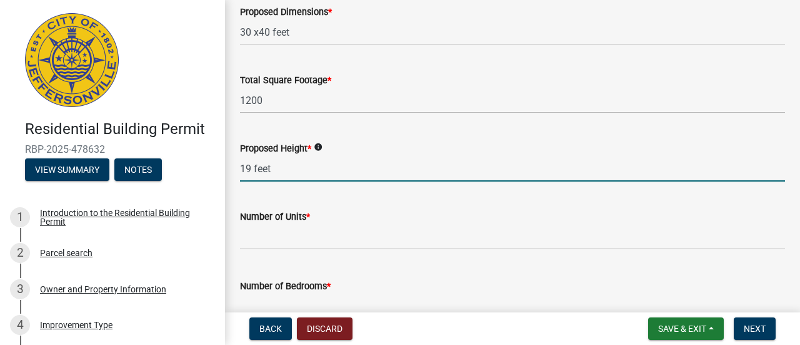
type input "19 feet"
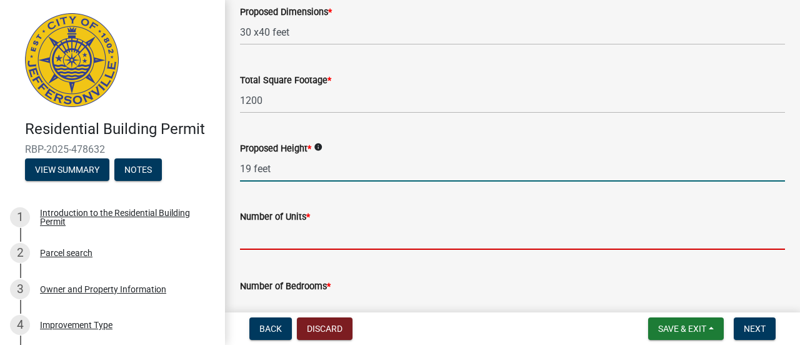
click at [271, 235] on input "text" at bounding box center [512, 237] width 545 height 26
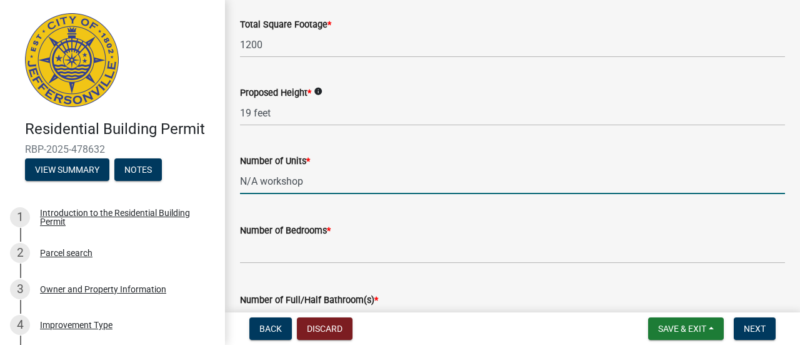
scroll to position [146, 0]
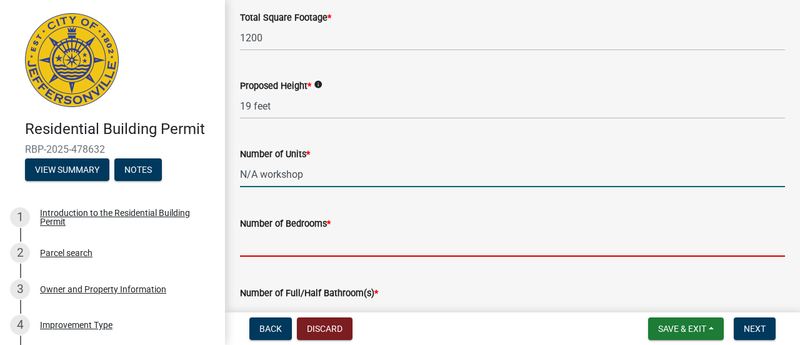
type input "0"
click at [280, 251] on input "text" at bounding box center [512, 244] width 545 height 26
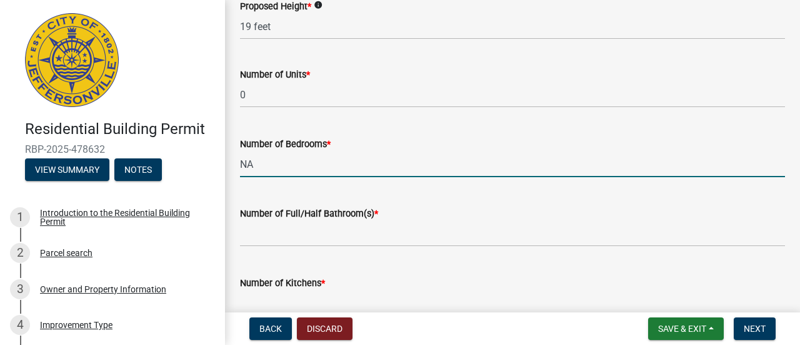
scroll to position [250, 0]
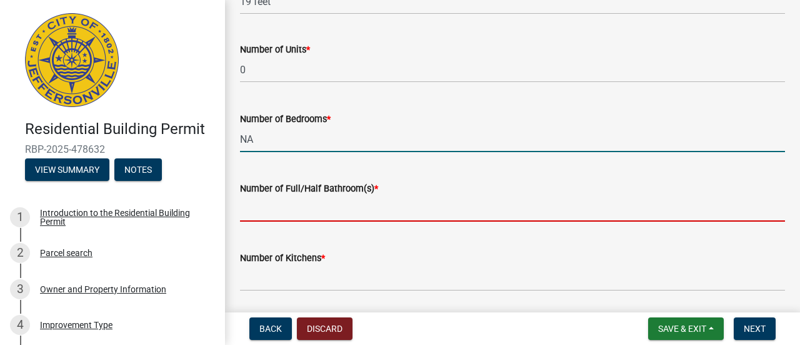
type input "0"
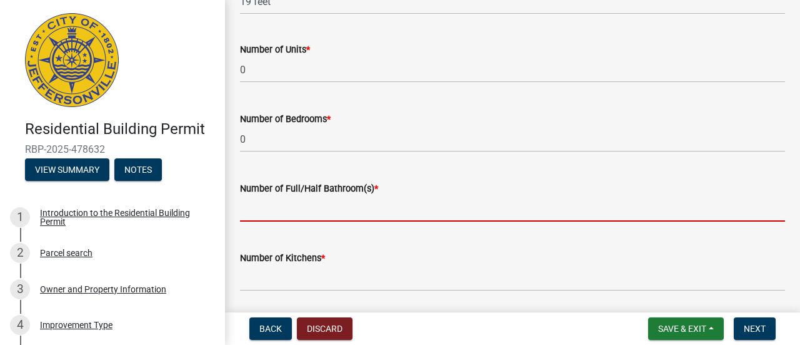
click at [280, 209] on input "text" at bounding box center [512, 209] width 545 height 26
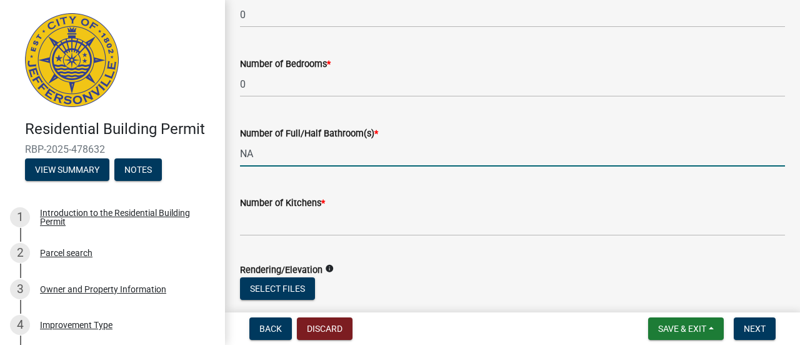
scroll to position [313, 0]
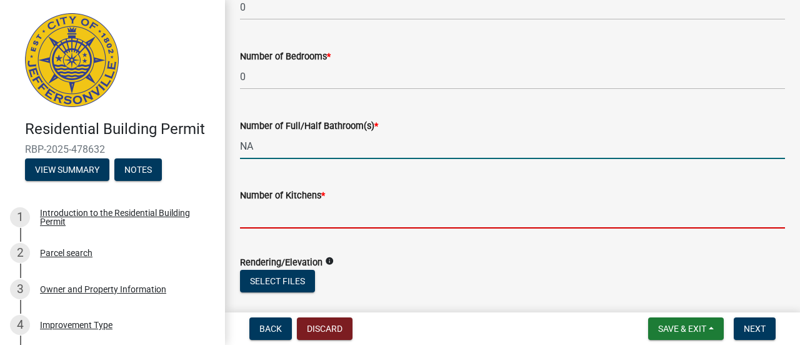
type input "0"
click at [266, 219] on input "text" at bounding box center [512, 216] width 545 height 26
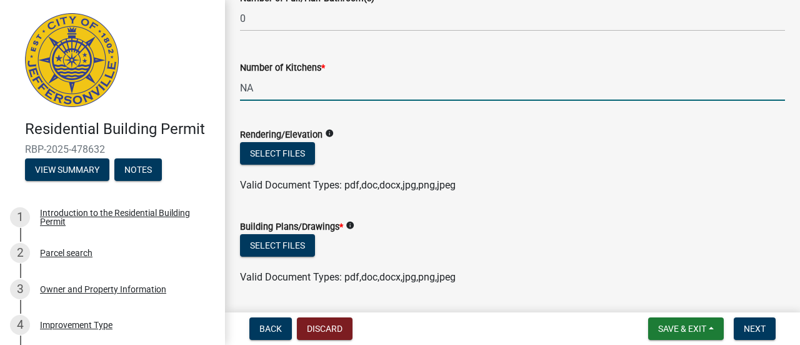
scroll to position [458, 0]
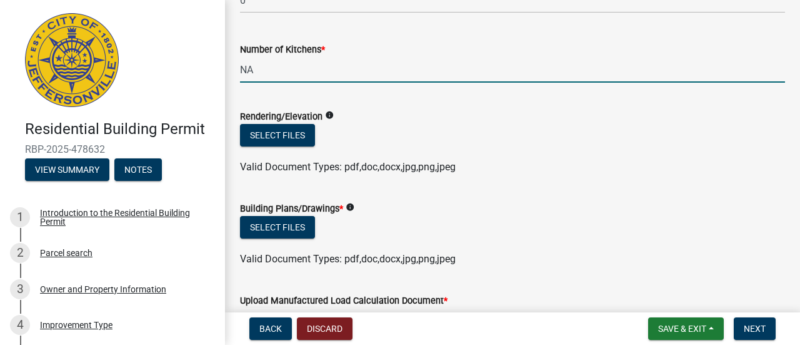
type input "0"
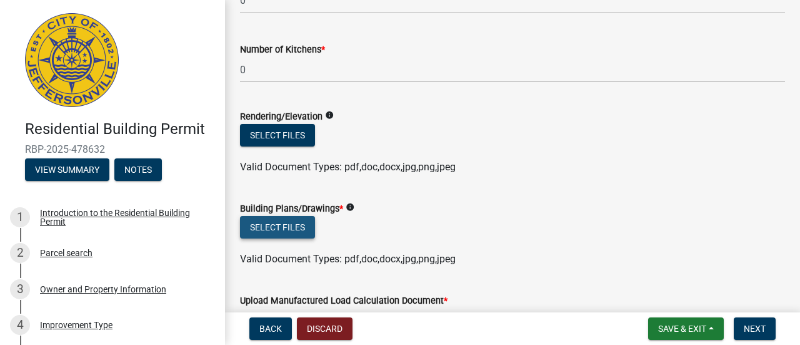
click at [275, 219] on button "Select files" at bounding box center [277, 227] width 75 height 23
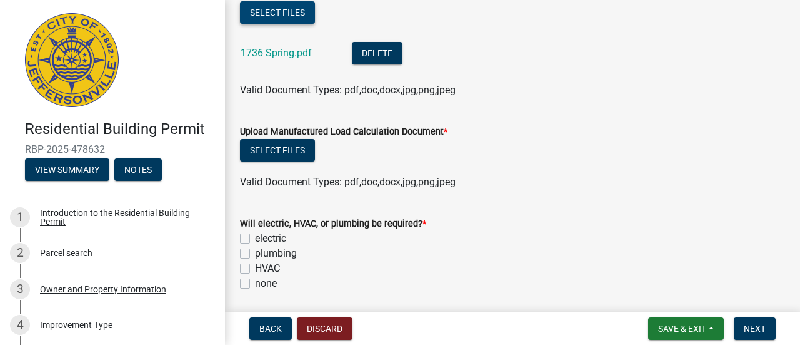
scroll to position [709, 0]
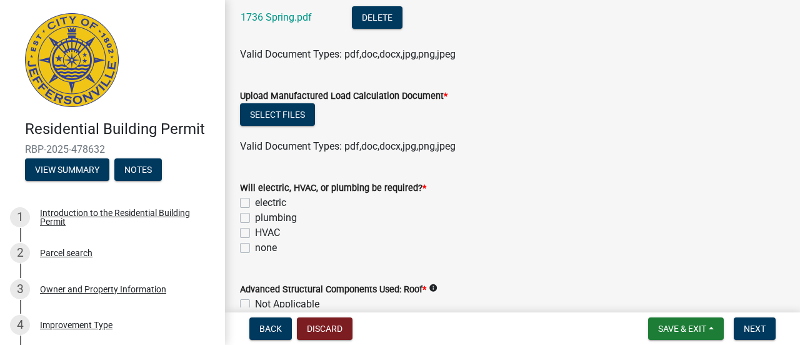
click at [255, 201] on label "electric" at bounding box center [270, 202] width 31 height 15
click at [255, 201] on input "electric" at bounding box center [259, 199] width 8 height 8
checkbox input "true"
checkbox input "false"
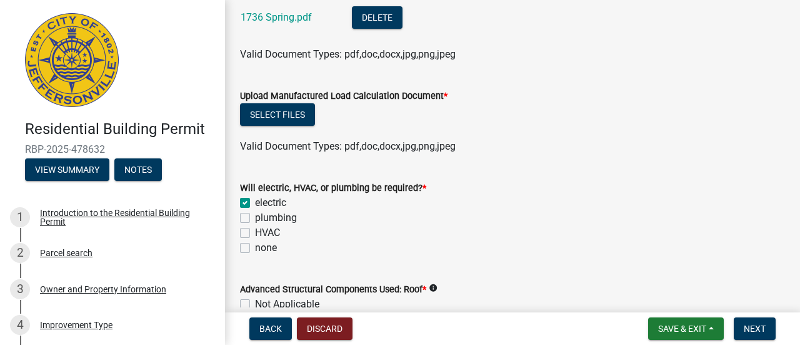
checkbox input "false"
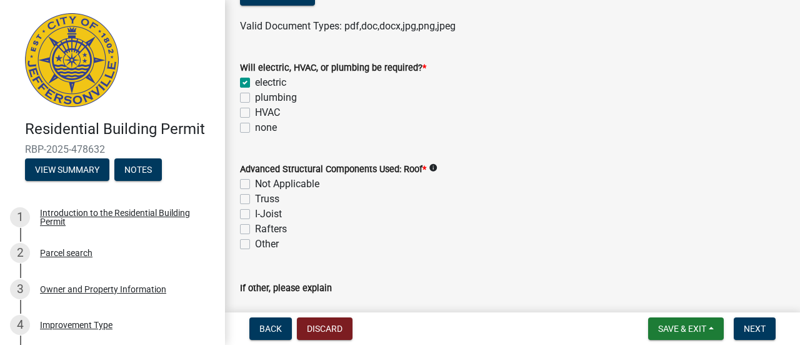
scroll to position [834, 0]
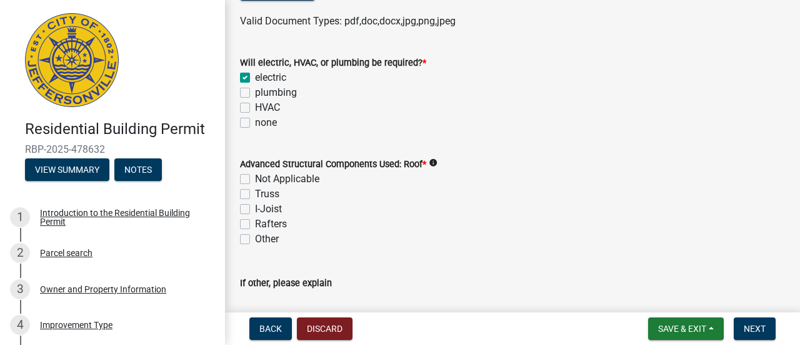
click at [255, 178] on label "Not Applicable" at bounding box center [287, 178] width 64 height 15
click at [255, 178] on input "Not Applicable" at bounding box center [259, 175] width 8 height 8
checkbox input "true"
checkbox input "false"
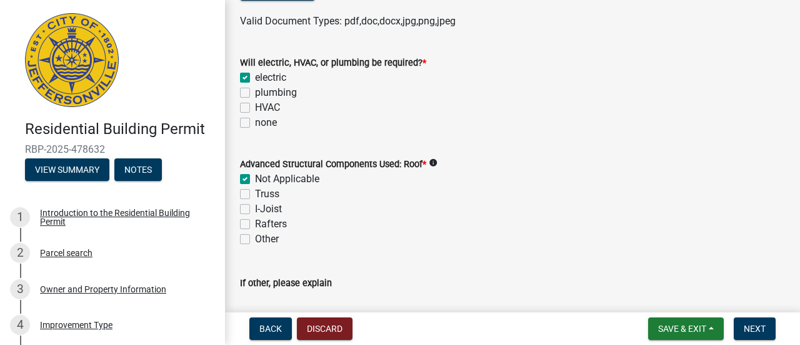
checkbox input "false"
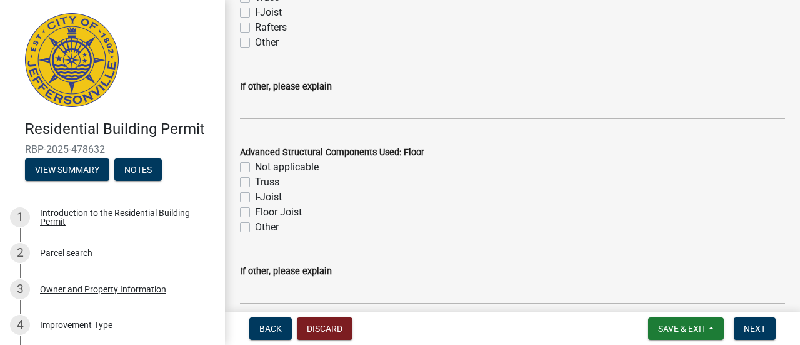
scroll to position [1042, 0]
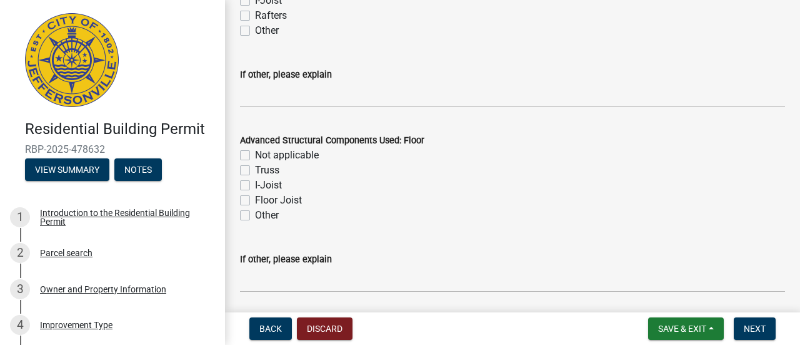
click at [255, 153] on label "Not applicable" at bounding box center [287, 155] width 64 height 15
click at [255, 153] on input "Not applicable" at bounding box center [259, 152] width 8 height 8
checkbox input "true"
checkbox input "false"
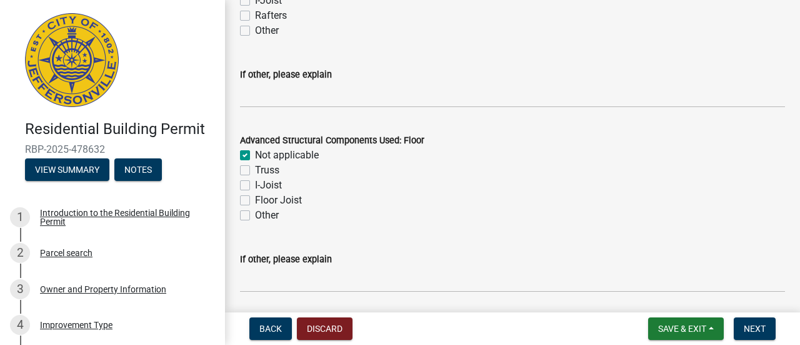
checkbox input "false"
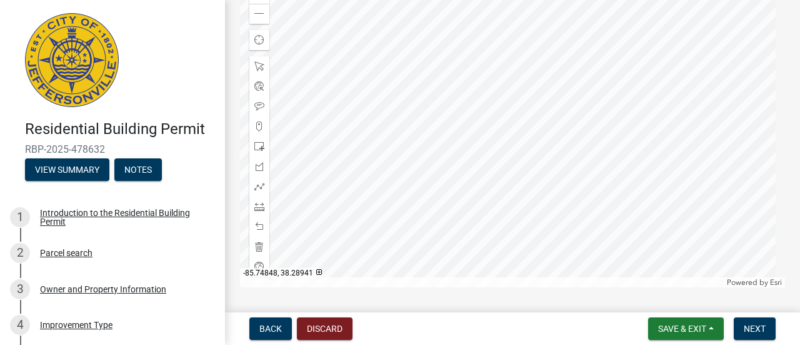
scroll to position [1814, 0]
click at [260, 201] on span at bounding box center [260, 205] width 10 height 10
click at [630, 164] on div at bounding box center [512, 155] width 545 height 313
click at [628, 164] on div at bounding box center [512, 155] width 545 height 313
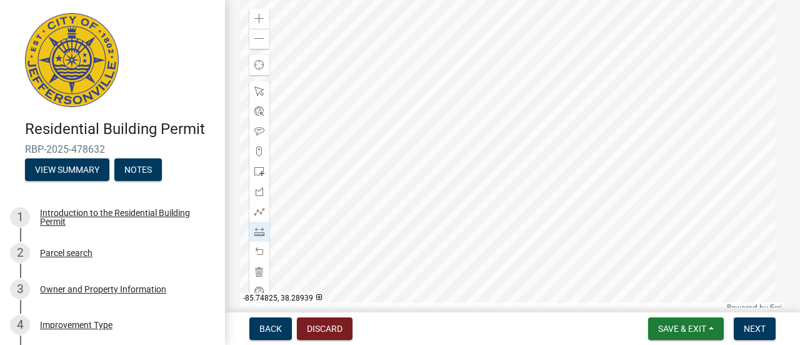
click at [628, 164] on div at bounding box center [512, 155] width 545 height 313
click at [632, 163] on div at bounding box center [512, 155] width 545 height 313
click at [618, 162] on div at bounding box center [512, 155] width 545 height 313
click at [632, 161] on div at bounding box center [512, 155] width 545 height 313
click at [618, 159] on div at bounding box center [512, 155] width 545 height 313
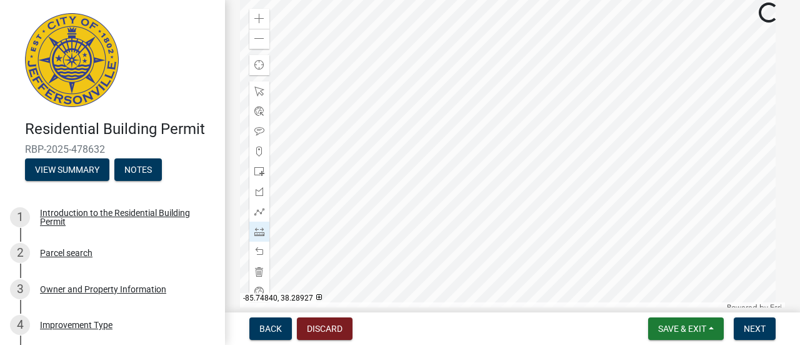
scroll to position [1790, 0]
click at [263, 86] on span at bounding box center [260, 89] width 10 height 10
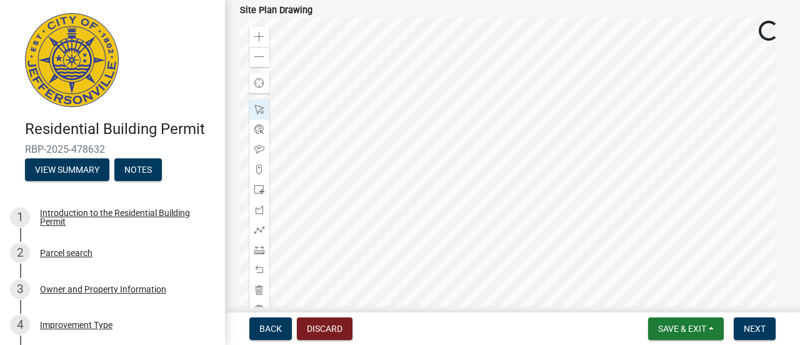
click at [422, 204] on div at bounding box center [512, 174] width 545 height 313
click at [469, 226] on div at bounding box center [512, 174] width 545 height 313
click at [264, 247] on span at bounding box center [260, 250] width 10 height 10
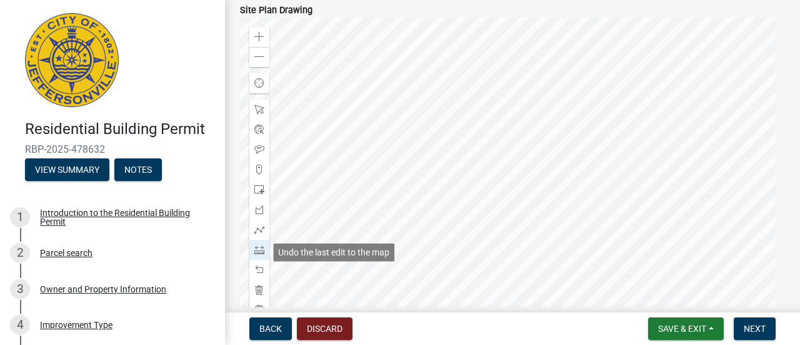
scroll to position [1782, 0]
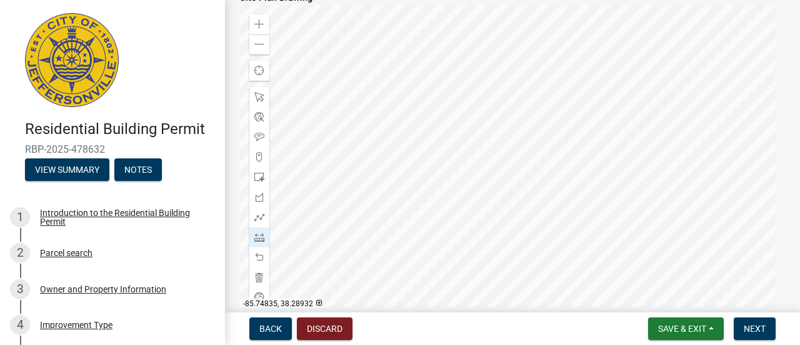
click at [538, 193] on div at bounding box center [512, 161] width 545 height 313
click at [544, 181] on div at bounding box center [512, 161] width 545 height 313
click at [540, 182] on div at bounding box center [512, 161] width 545 height 313
click at [541, 171] on div at bounding box center [512, 161] width 545 height 313
click at [256, 192] on span at bounding box center [260, 197] width 10 height 10
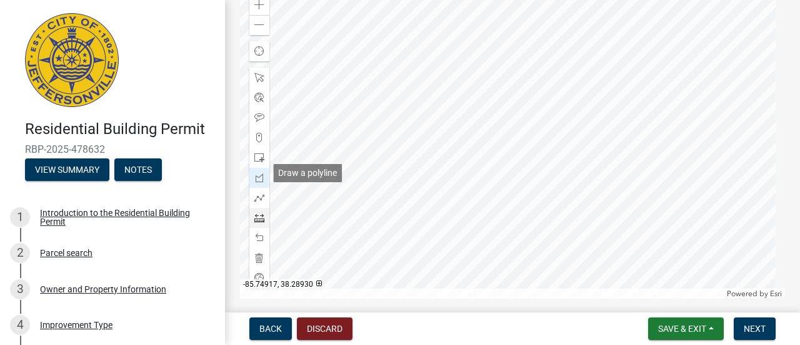
scroll to position [1824, 0]
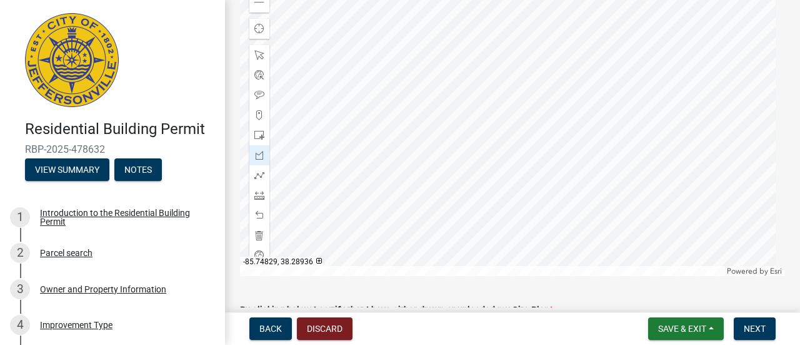
click at [558, 143] on div at bounding box center [512, 119] width 545 height 313
click at [261, 130] on span at bounding box center [260, 135] width 10 height 10
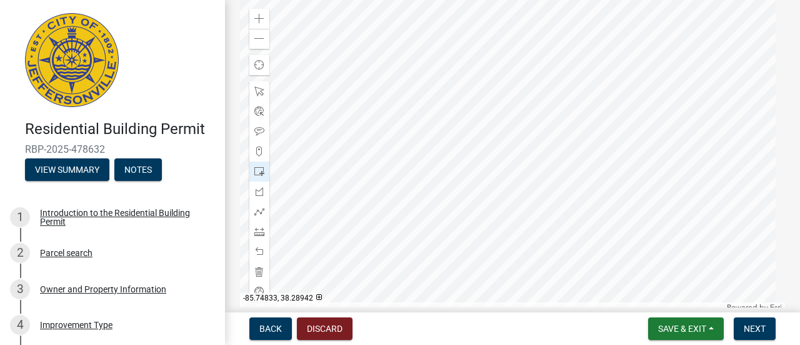
click at [544, 139] on div at bounding box center [512, 155] width 545 height 313
click at [543, 139] on div at bounding box center [512, 155] width 545 height 313
click at [545, 163] on div at bounding box center [512, 155] width 545 height 313
click at [555, 136] on div at bounding box center [512, 155] width 545 height 313
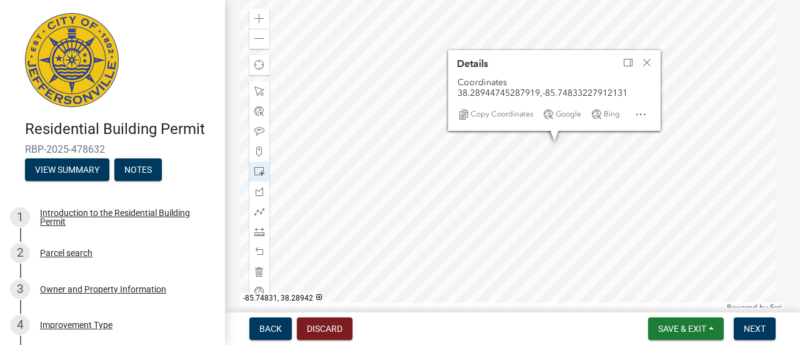
click at [549, 156] on div at bounding box center [512, 155] width 545 height 313
click at [550, 155] on div at bounding box center [512, 155] width 545 height 313
click at [543, 147] on div at bounding box center [512, 155] width 545 height 313
click at [550, 151] on div at bounding box center [512, 155] width 545 height 313
click at [260, 201] on div at bounding box center [260, 211] width 20 height 20
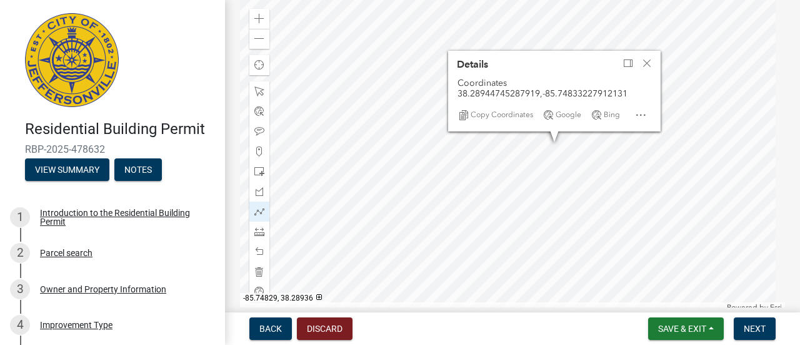
click at [558, 179] on div at bounding box center [512, 155] width 545 height 313
click at [582, 152] on div at bounding box center [512, 155] width 545 height 313
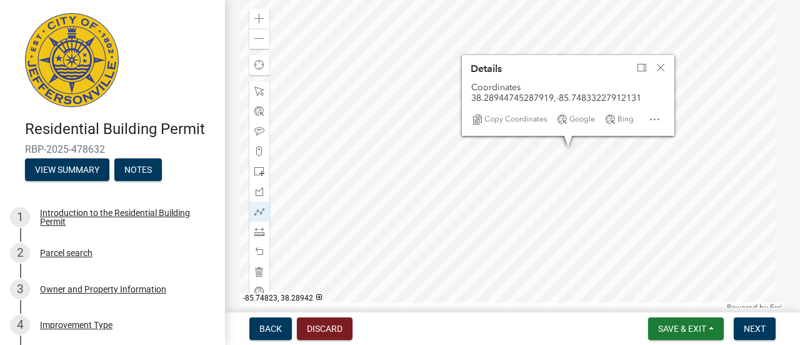
click at [597, 160] on div at bounding box center [512, 155] width 545 height 313
click at [605, 164] on div at bounding box center [512, 155] width 545 height 313
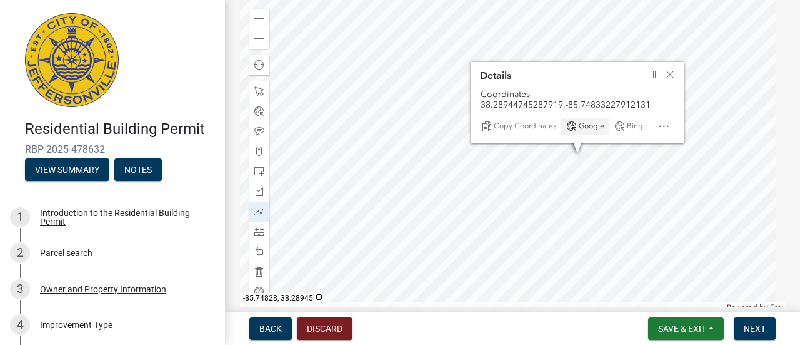
click at [587, 151] on div at bounding box center [512, 155] width 545 height 313
click at [585, 165] on div at bounding box center [512, 155] width 545 height 313
click at [668, 66] on div "Close" at bounding box center [670, 75] width 19 height 18
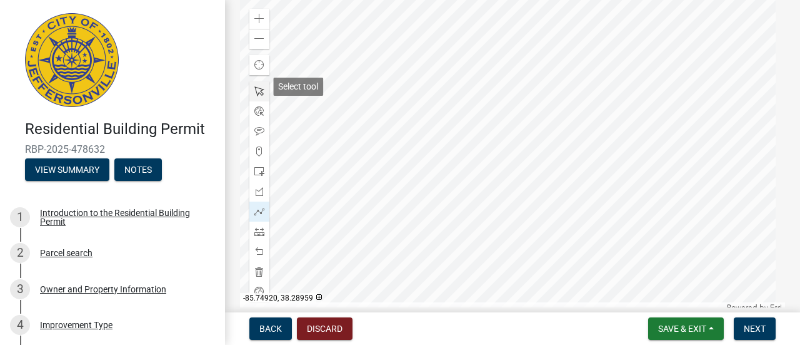
click at [260, 81] on div at bounding box center [260, 91] width 20 height 20
click at [585, 165] on div at bounding box center [512, 155] width 545 height 313
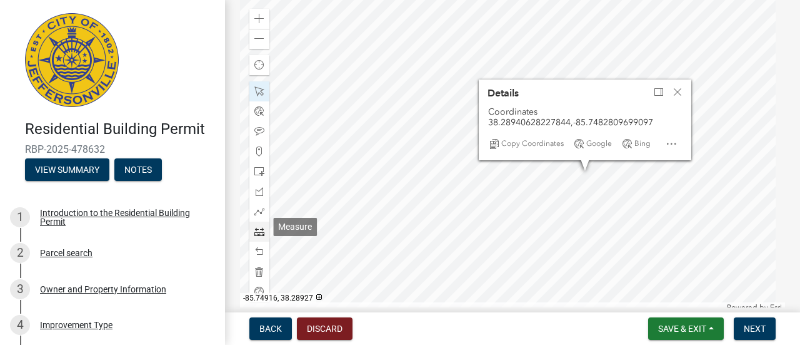
click at [258, 226] on span at bounding box center [260, 231] width 10 height 10
click at [583, 189] on div at bounding box center [512, 155] width 545 height 313
click at [683, 83] on div "Close" at bounding box center [677, 92] width 19 height 18
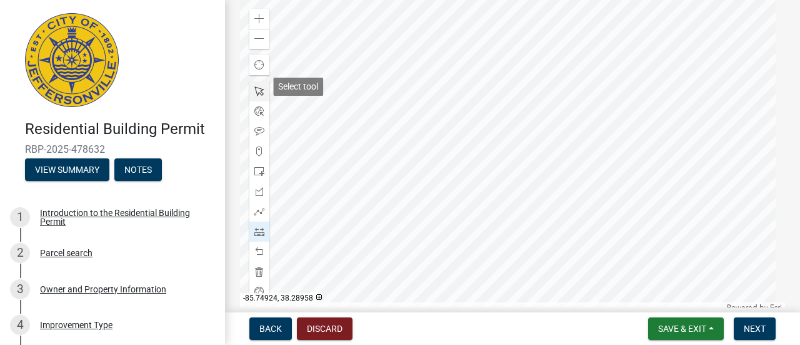
click at [265, 85] on div at bounding box center [260, 91] width 20 height 20
click at [560, 196] on div at bounding box center [512, 155] width 545 height 313
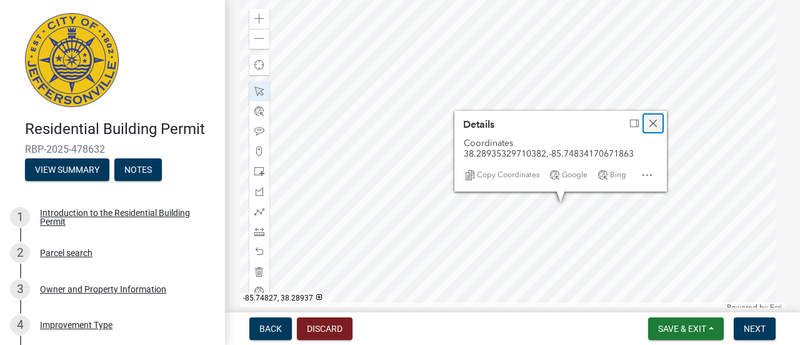
click at [658, 121] on div "Close" at bounding box center [653, 123] width 19 height 18
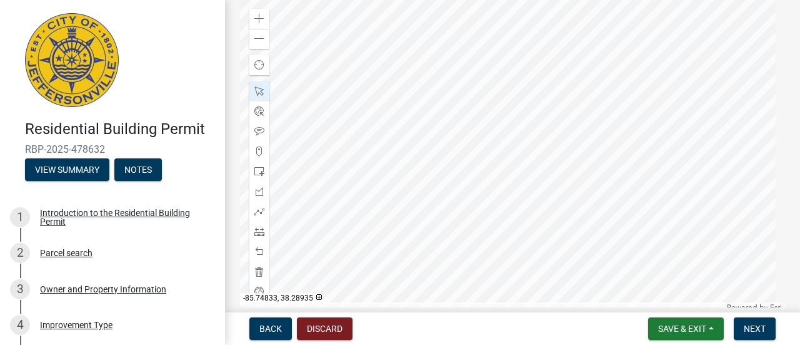
click at [564, 196] on div at bounding box center [512, 155] width 545 height 313
click at [563, 192] on div at bounding box center [512, 155] width 545 height 313
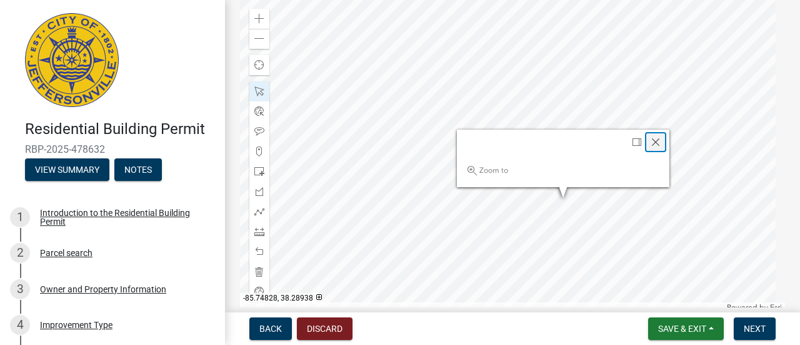
click at [652, 133] on div "Close" at bounding box center [656, 142] width 19 height 18
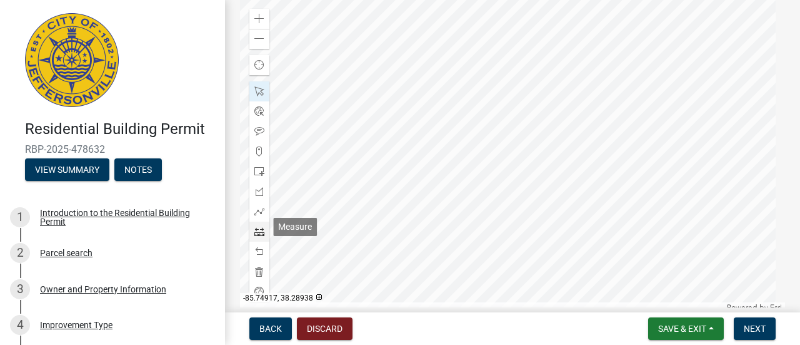
click at [260, 226] on span at bounding box center [260, 231] width 10 height 10
click at [577, 213] on div at bounding box center [512, 155] width 545 height 313
click at [577, 202] on div at bounding box center [512, 155] width 545 height 313
click at [580, 202] on div at bounding box center [512, 155] width 545 height 313
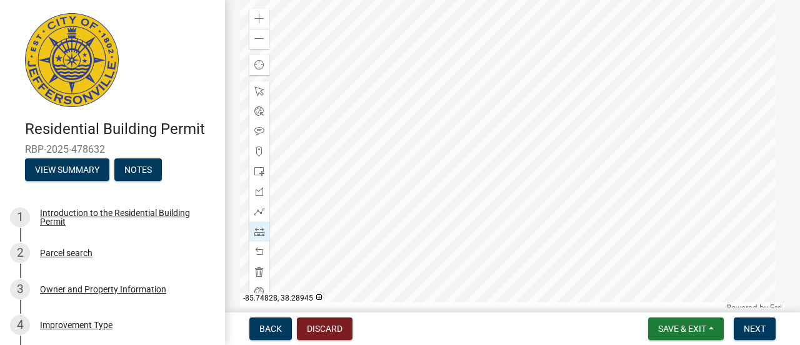
click at [585, 153] on div at bounding box center [512, 155] width 545 height 313
click at [580, 201] on div at bounding box center [512, 155] width 545 height 313
click at [543, 196] on div at bounding box center [512, 155] width 545 height 313
click at [585, 152] on div at bounding box center [512, 155] width 545 height 313
click at [549, 146] on div at bounding box center [512, 155] width 545 height 313
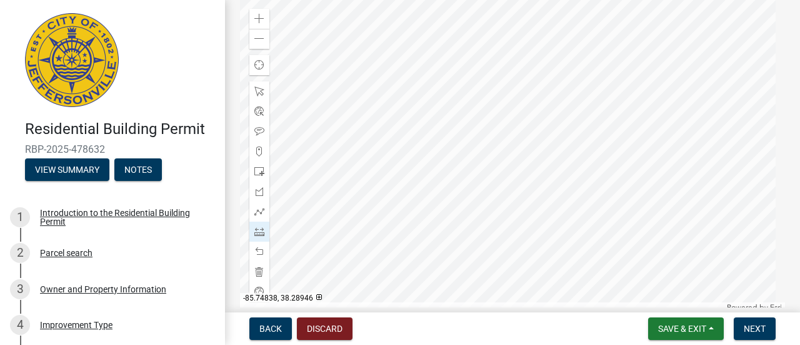
click at [550, 146] on div at bounding box center [512, 155] width 545 height 313
click at [543, 195] on div at bounding box center [512, 155] width 545 height 313
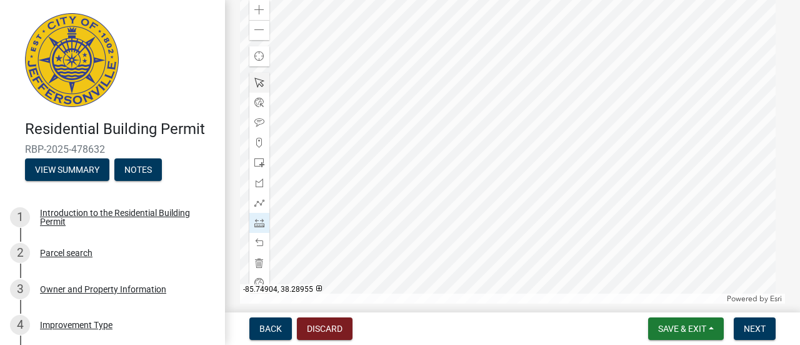
click at [246, 74] on div at bounding box center [512, 147] width 545 height 313
click at [253, 77] on div at bounding box center [260, 83] width 20 height 20
click at [634, 184] on div at bounding box center [512, 147] width 545 height 313
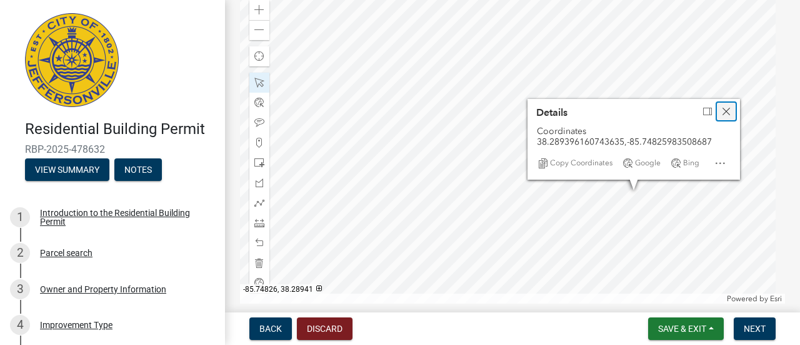
click at [728, 107] on span "Close" at bounding box center [727, 111] width 10 height 10
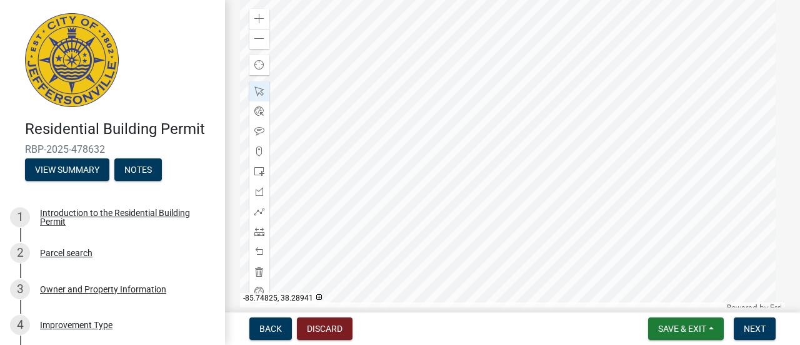
click at [632, 186] on div at bounding box center [512, 155] width 545 height 313
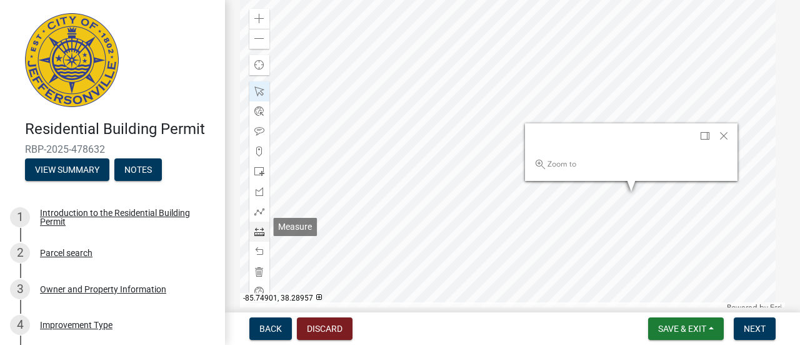
click at [256, 226] on span at bounding box center [260, 231] width 10 height 10
click at [638, 194] on div at bounding box center [512, 155] width 545 height 313
click at [720, 134] on span "Close" at bounding box center [724, 136] width 10 height 10
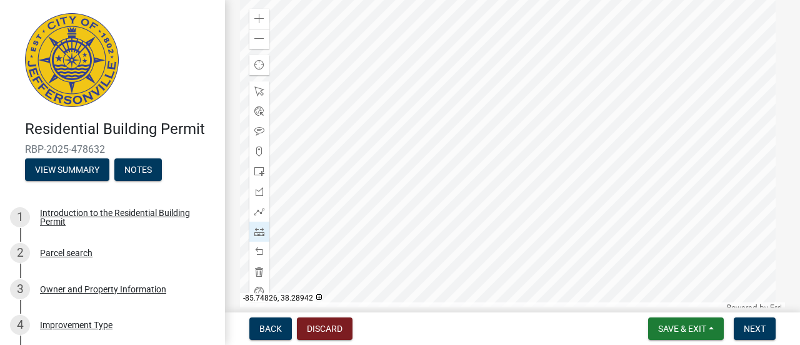
click at [628, 179] on div at bounding box center [512, 155] width 545 height 313
click at [251, 85] on div at bounding box center [260, 91] width 20 height 20
click at [634, 183] on div at bounding box center [512, 155] width 545 height 313
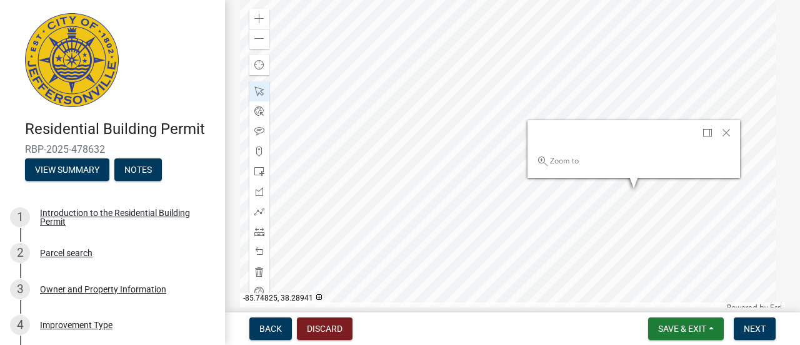
click at [632, 184] on div at bounding box center [512, 155] width 545 height 313
click at [635, 189] on div at bounding box center [512, 155] width 545 height 313
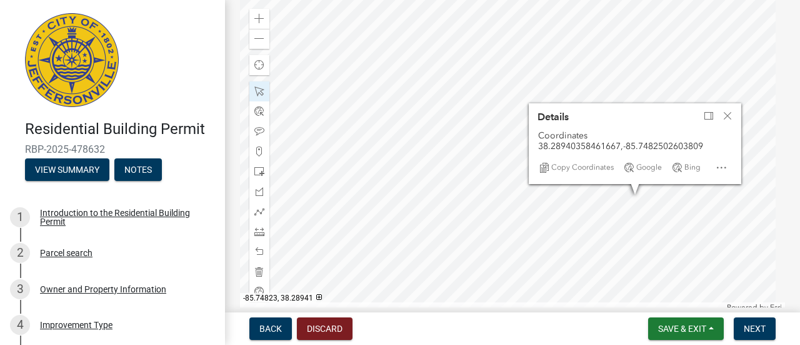
click at [642, 183] on div at bounding box center [512, 155] width 545 height 313
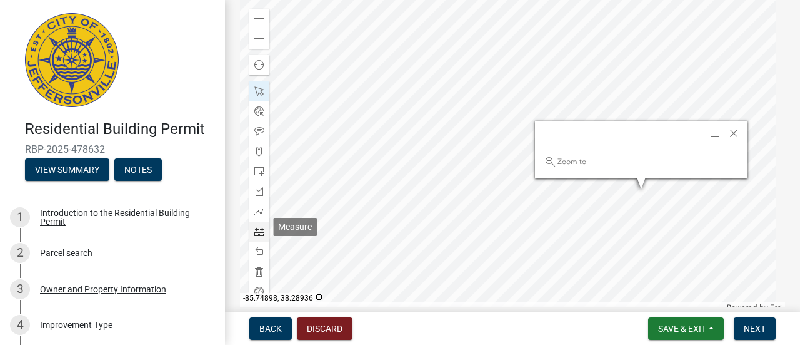
click at [260, 230] on span at bounding box center [260, 231] width 10 height 10
click at [639, 184] on div at bounding box center [512, 155] width 545 height 313
click at [618, 183] on div at bounding box center [512, 155] width 545 height 313
click at [733, 128] on span "Close" at bounding box center [734, 133] width 10 height 10
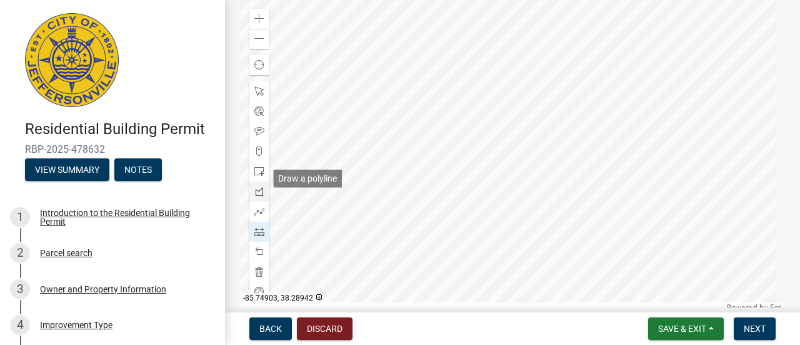
scroll to position [1809, 0]
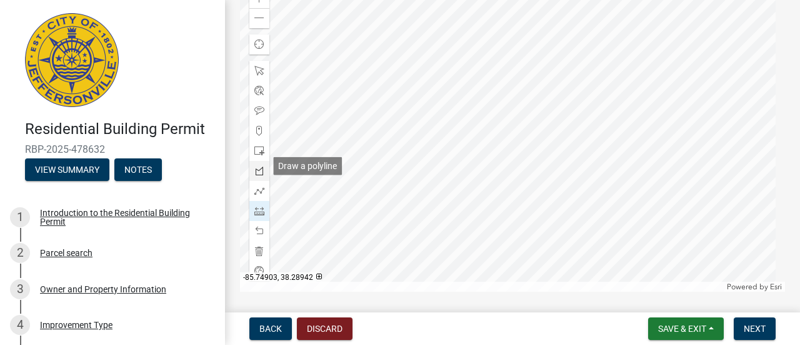
click at [259, 166] on span at bounding box center [260, 171] width 10 height 10
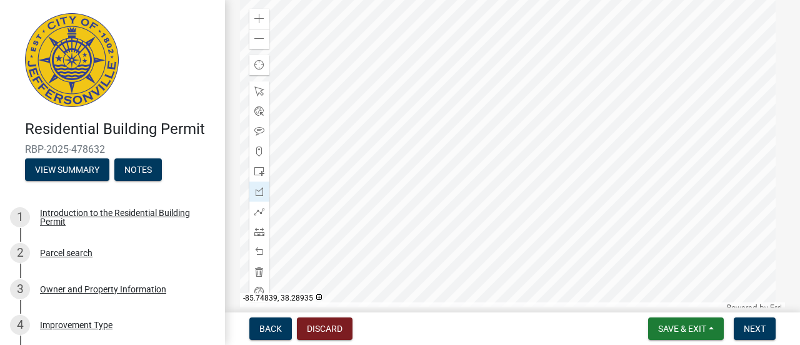
click at [561, 219] on div at bounding box center [512, 155] width 545 height 313
click at [570, 150] on div at bounding box center [512, 155] width 545 height 313
click at [620, 158] on div at bounding box center [512, 155] width 545 height 313
click at [613, 228] on div at bounding box center [512, 155] width 545 height 313
click at [256, 86] on span at bounding box center [260, 91] width 10 height 10
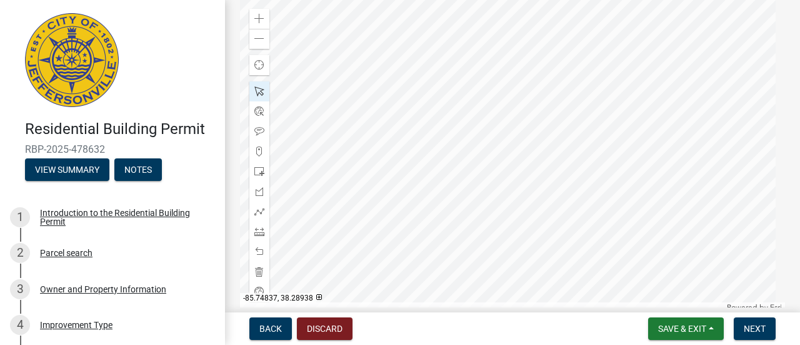
click at [575, 198] on div at bounding box center [512, 155] width 545 height 313
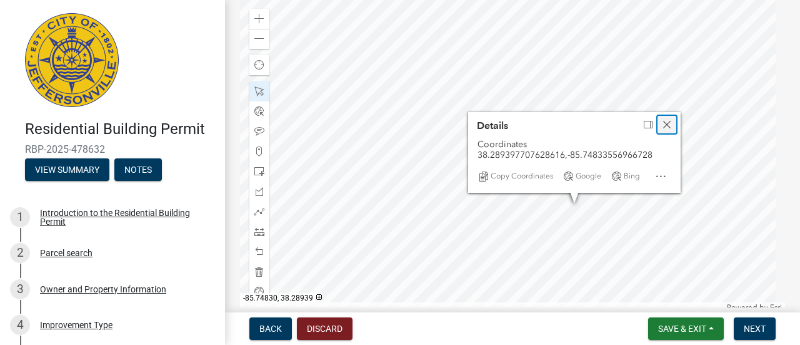
click at [667, 119] on span "Close" at bounding box center [667, 124] width 10 height 10
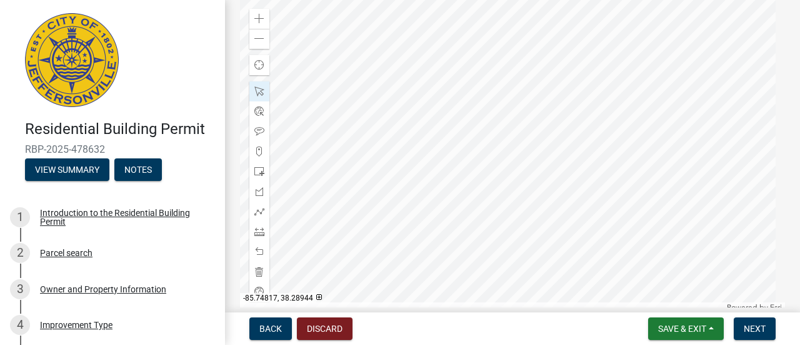
scroll to position [1809, 0]
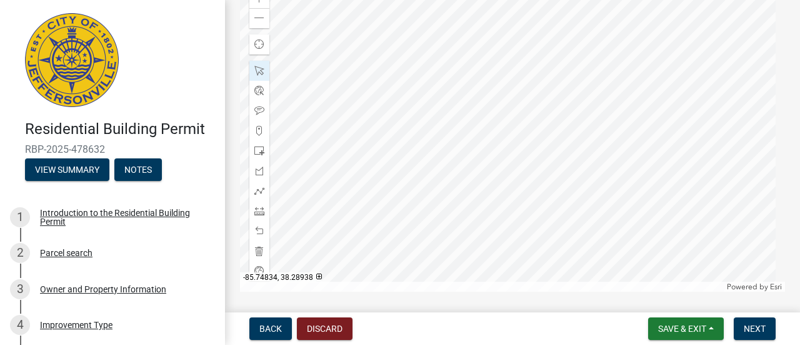
click at [587, 177] on div at bounding box center [512, 135] width 545 height 313
click at [262, 206] on span at bounding box center [260, 211] width 10 height 10
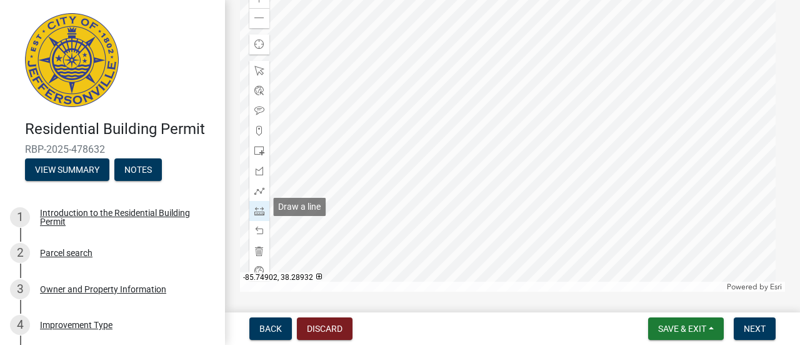
scroll to position [1788, 0]
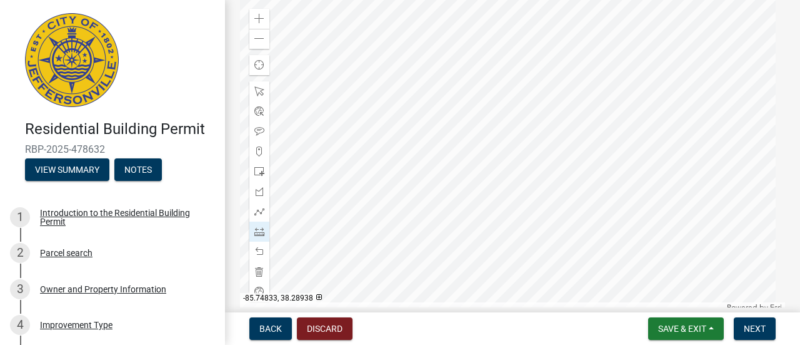
click at [592, 198] on div at bounding box center [512, 155] width 545 height 313
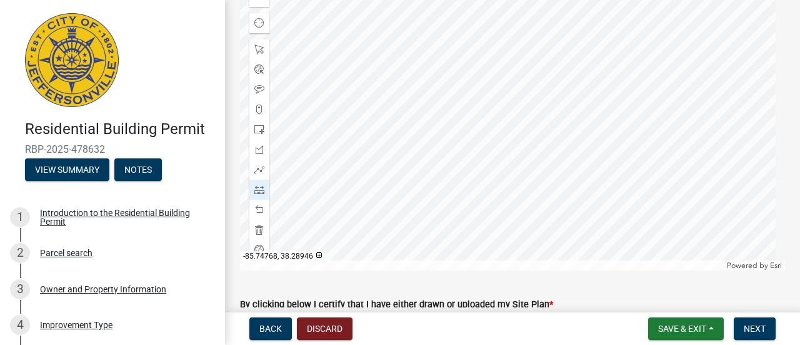
scroll to position [1911, 0]
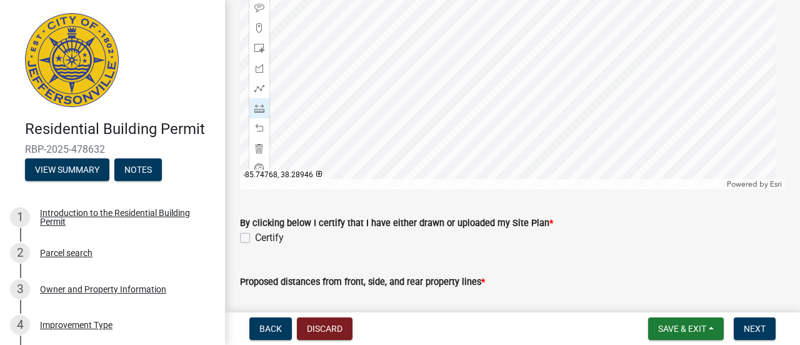
click at [255, 231] on label "Certify" at bounding box center [269, 237] width 29 height 15
click at [255, 231] on input "Certify" at bounding box center [259, 234] width 8 height 8
checkbox input "true"
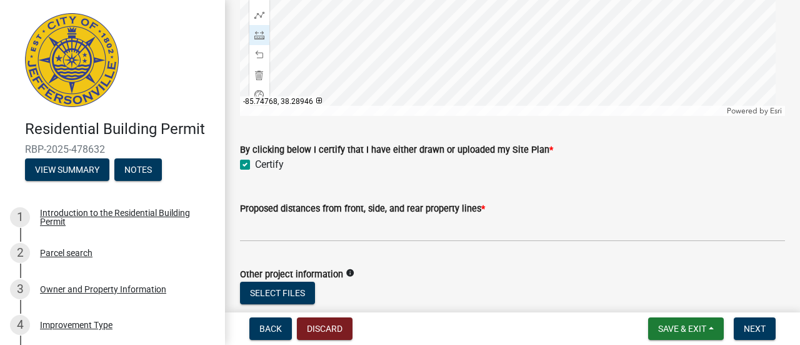
scroll to position [1994, 0]
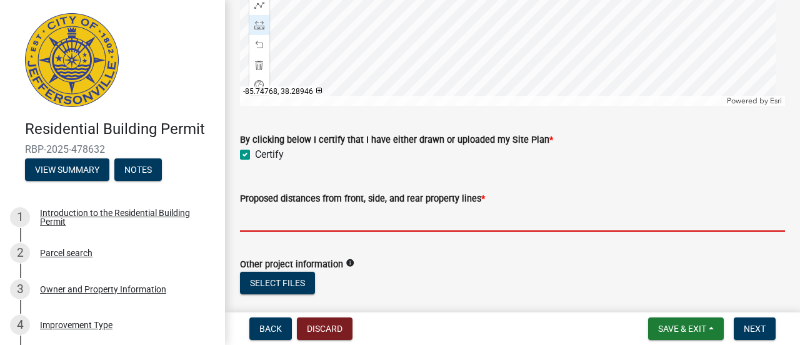
click at [403, 208] on input "Proposed distances from front, side, and rear property lines *" at bounding box center [512, 219] width 545 height 26
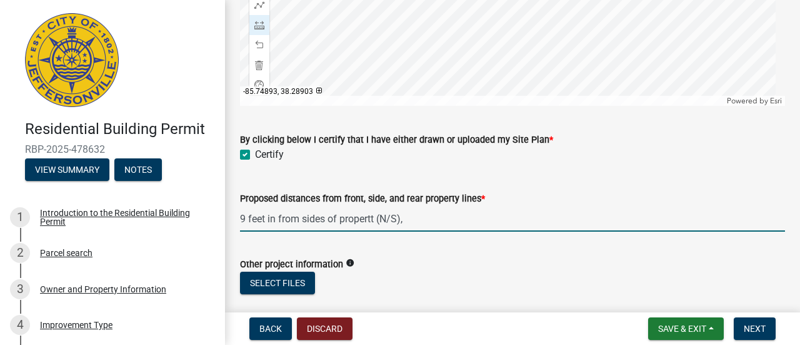
click at [376, 218] on input "9 feet in from sides of propertt (N/S)," at bounding box center [512, 219] width 545 height 26
click at [425, 216] on input "9 feet in from sides of property (N/S)," at bounding box center [512, 219] width 545 height 26
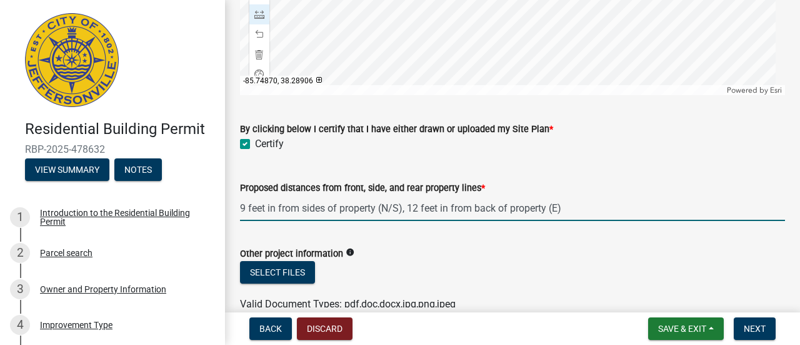
scroll to position [2015, 0]
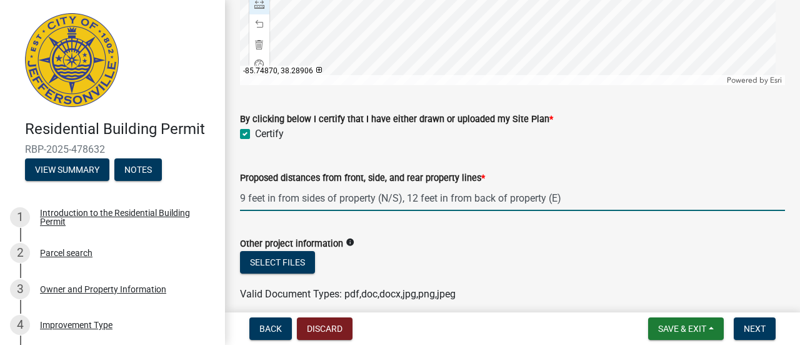
click at [383, 194] on input "9 feet in from sides of property (N/S), 12 feet in from back of property (E)" at bounding box center [512, 198] width 545 height 26
click at [242, 194] on input "9 feet in from sides of property (N/S), 12 feet in from back of property (E)" at bounding box center [512, 198] width 545 height 26
click at [391, 193] on input "~9 feet in from sides of property (N/S), 12 feet in from back of property (E)" at bounding box center [512, 198] width 545 height 26
click at [615, 185] on input "~9 feet in from sides of property (9'11"N/9"S), 12 feet in from back of propert…" at bounding box center [512, 198] width 545 height 26
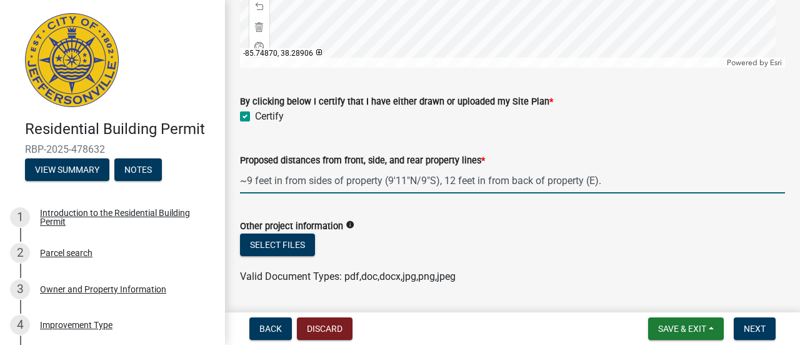
scroll to position [2064, 0]
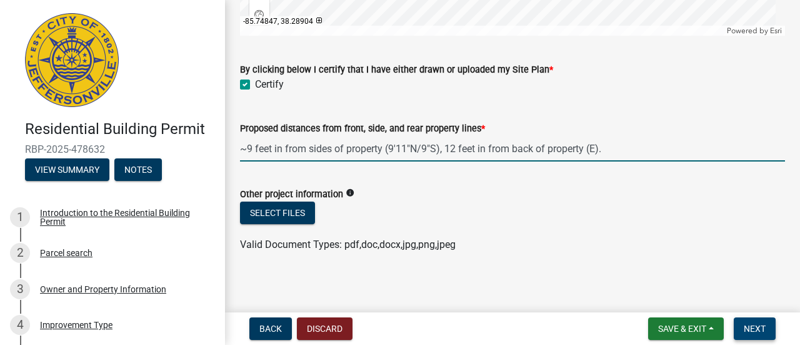
type input "~9 feet in from sides of property (9'11"N/9"S), 12 feet in from back of propert…"
click at [757, 325] on span "Next" at bounding box center [755, 328] width 22 height 10
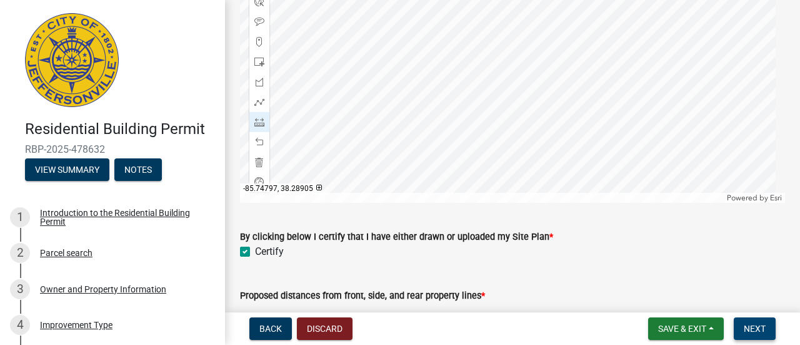
scroll to position [2089, 0]
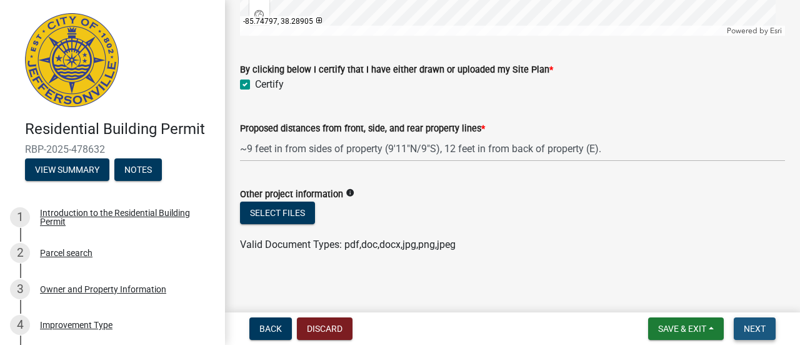
click at [751, 323] on span "Next" at bounding box center [755, 328] width 22 height 10
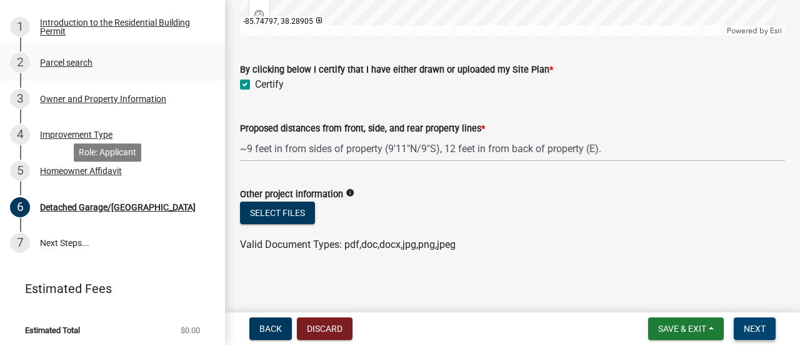
scroll to position [194, 0]
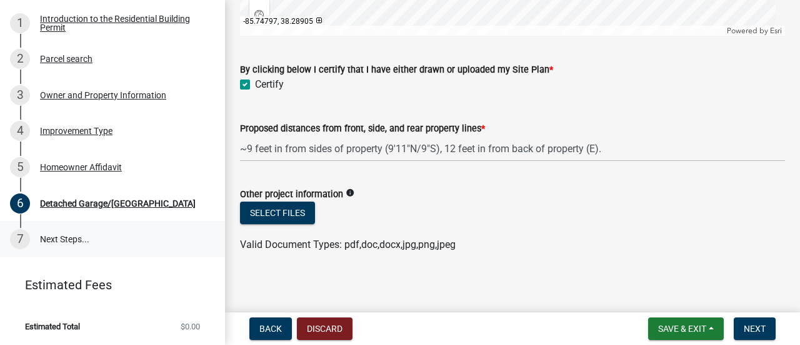
click at [58, 238] on link "7 Next Steps..." at bounding box center [112, 239] width 225 height 36
drag, startPoint x: 753, startPoint y: 325, endPoint x: 658, endPoint y: 335, distance: 95.6
click at [752, 324] on span "Next" at bounding box center [755, 328] width 22 height 10
click at [663, 330] on span "Save & Exit" at bounding box center [682, 328] width 48 height 10
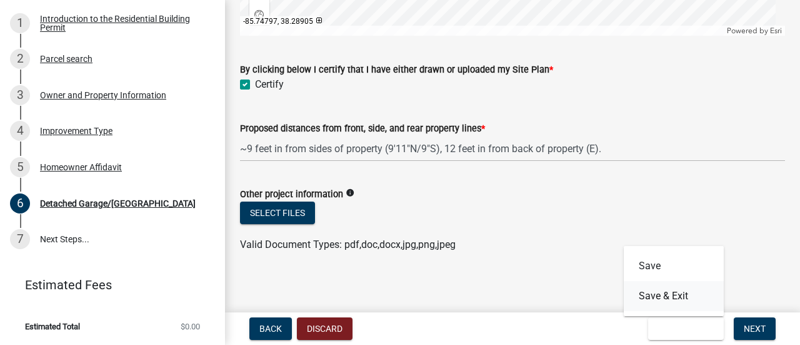
click at [657, 295] on button "Save & Exit" at bounding box center [674, 296] width 100 height 30
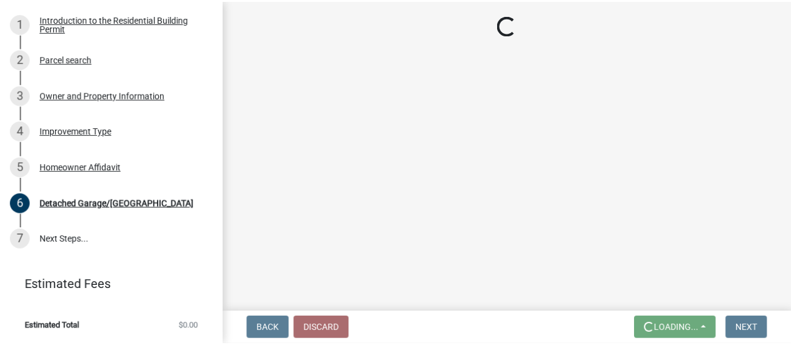
scroll to position [0, 0]
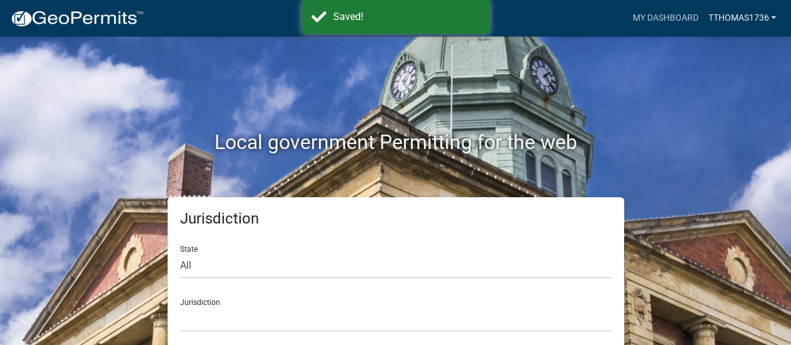
click at [752, 21] on link "tthomas1736" at bounding box center [742, 18] width 78 height 24
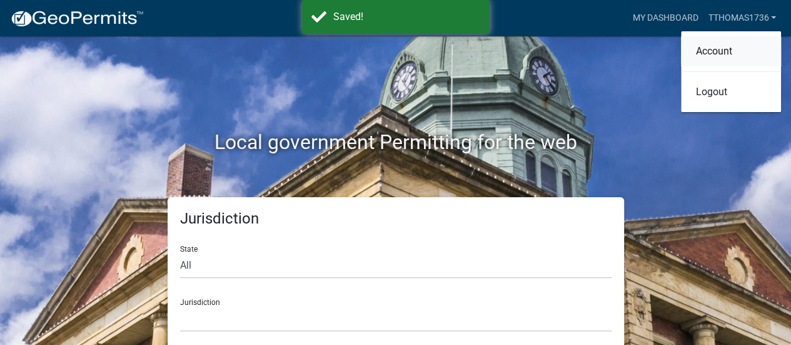
click at [730, 52] on link "Account" at bounding box center [731, 51] width 100 height 30
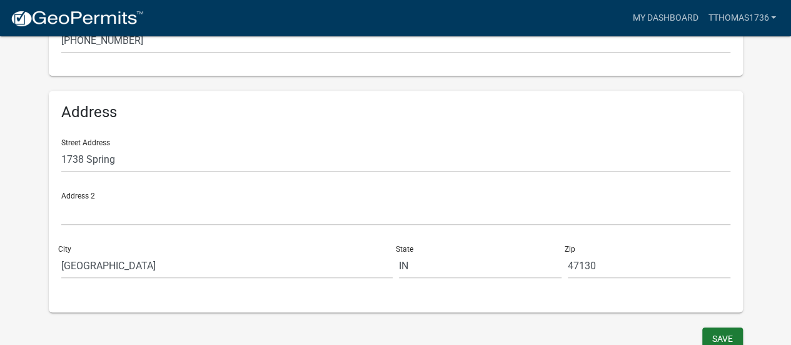
scroll to position [383, 0]
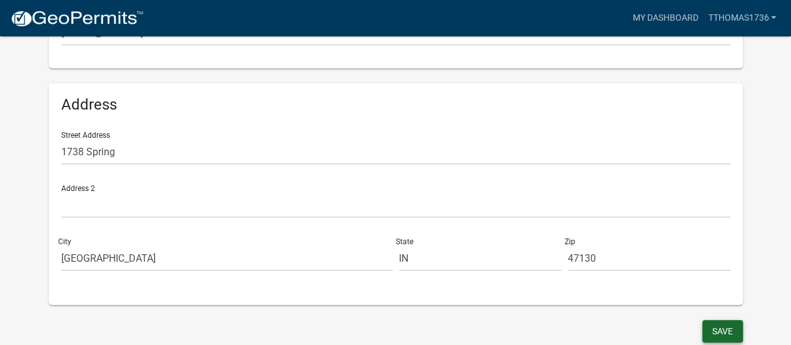
click at [724, 325] on button "Save" at bounding box center [722, 331] width 41 height 23
click at [658, 16] on link "My Dashboard" at bounding box center [665, 18] width 76 height 24
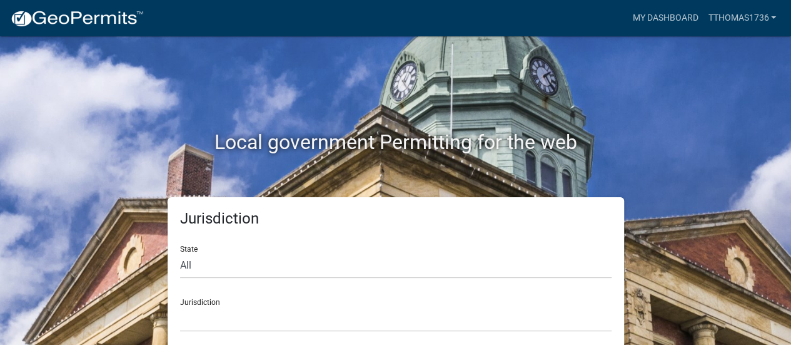
scroll to position [10, 0]
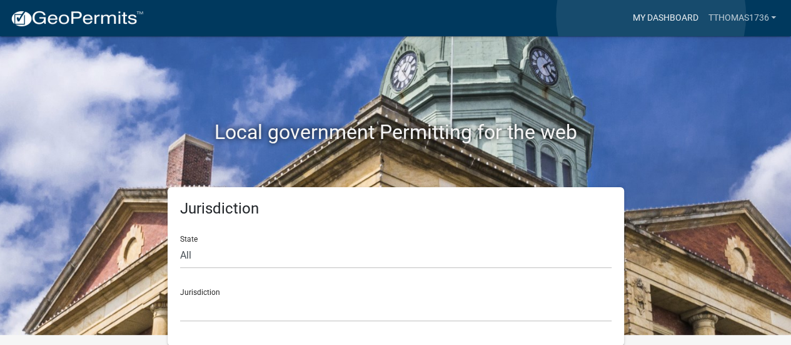
click at [651, 16] on link "My Dashboard" at bounding box center [665, 18] width 76 height 24
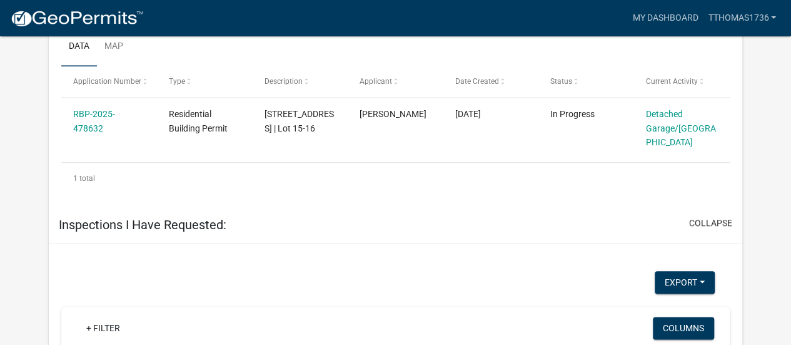
scroll to position [551, 0]
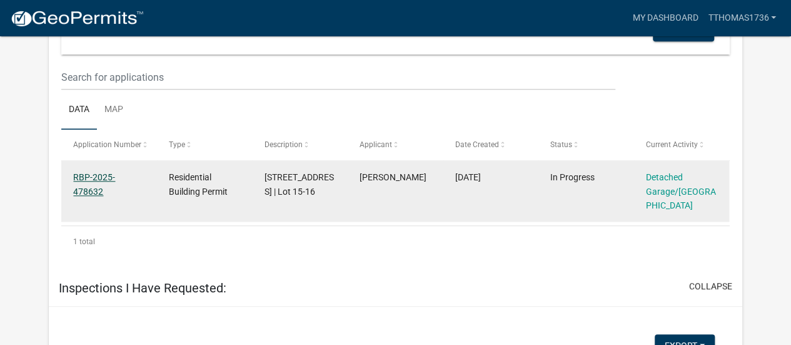
click at [94, 172] on link "RBP-2025-478632" at bounding box center [94, 184] width 42 height 24
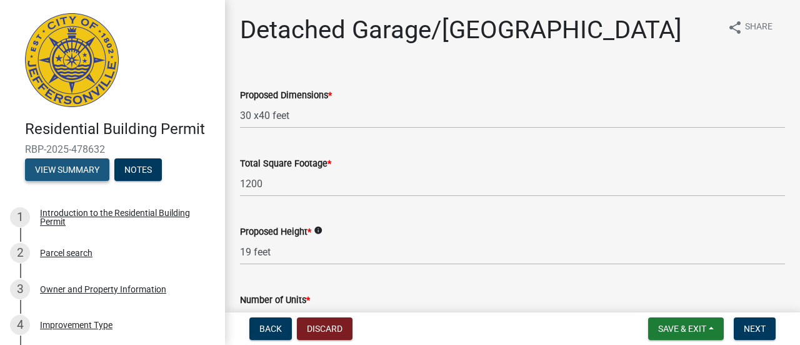
click at [68, 161] on button "View Summary" at bounding box center [67, 169] width 84 height 23
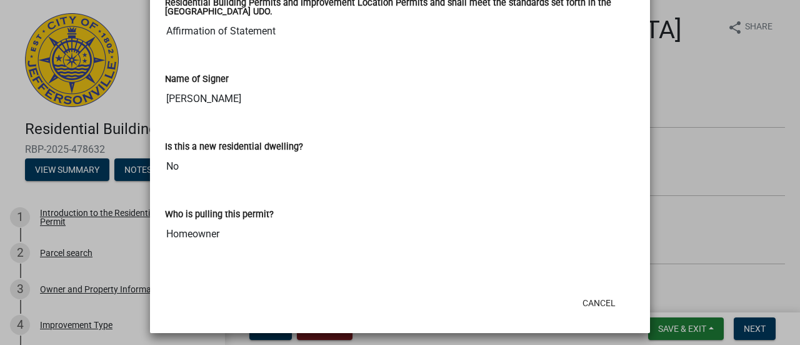
scroll to position [568, 0]
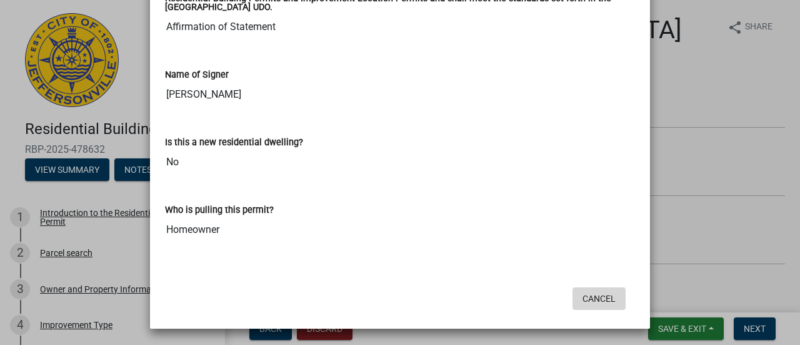
click at [588, 296] on button "Cancel" at bounding box center [599, 298] width 53 height 23
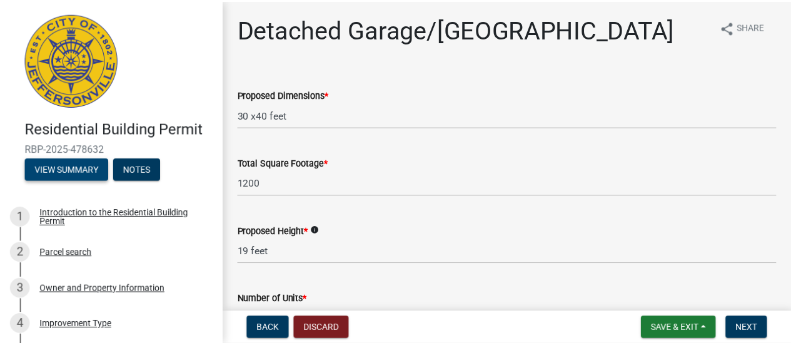
scroll to position [0, 0]
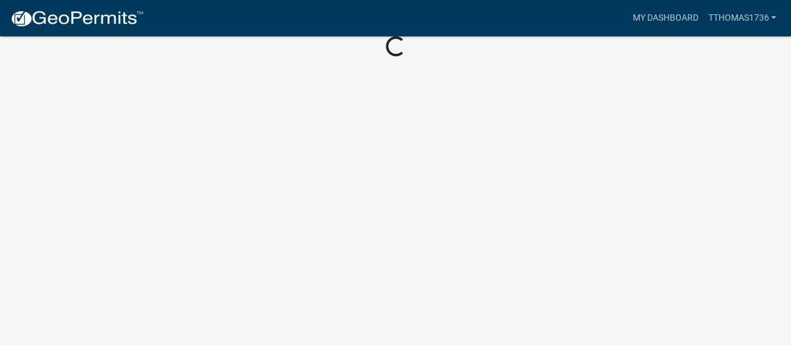
scroll to position [361, 0]
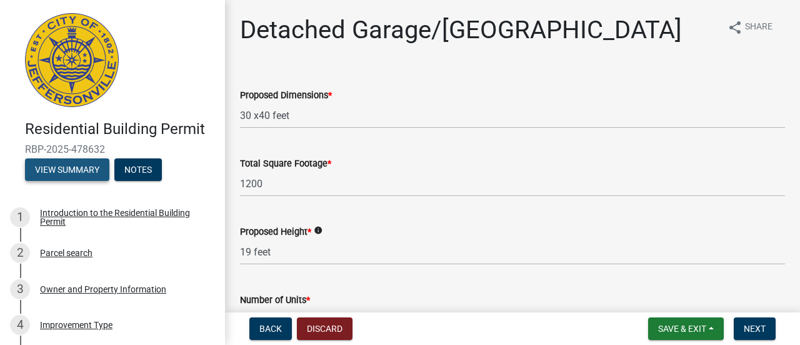
click at [68, 174] on button "View Summary" at bounding box center [67, 169] width 84 height 23
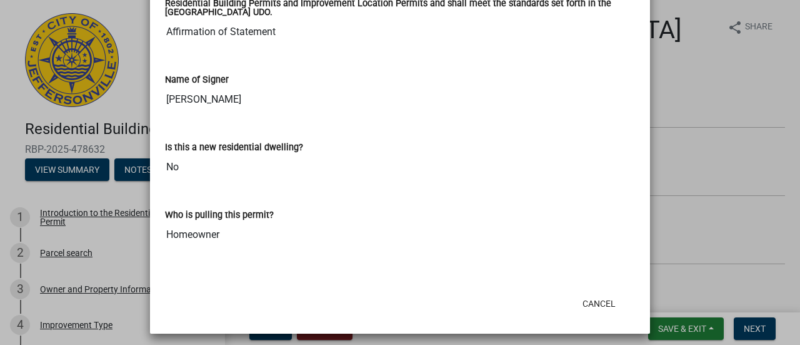
scroll to position [568, 0]
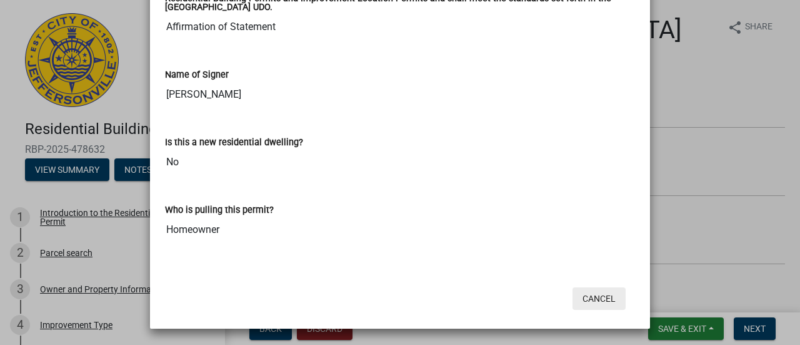
click at [598, 295] on button "Cancel" at bounding box center [599, 298] width 53 height 23
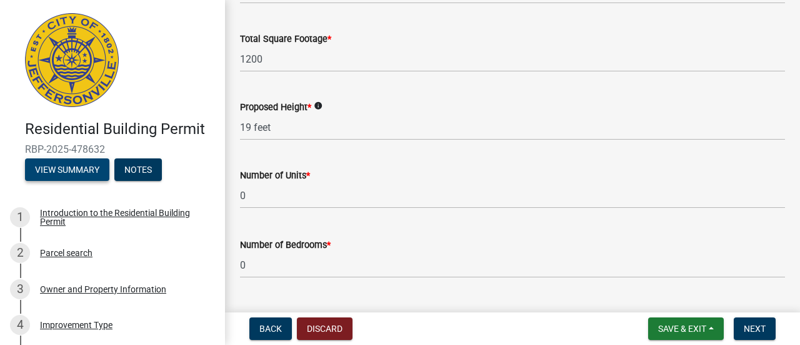
scroll to position [125, 0]
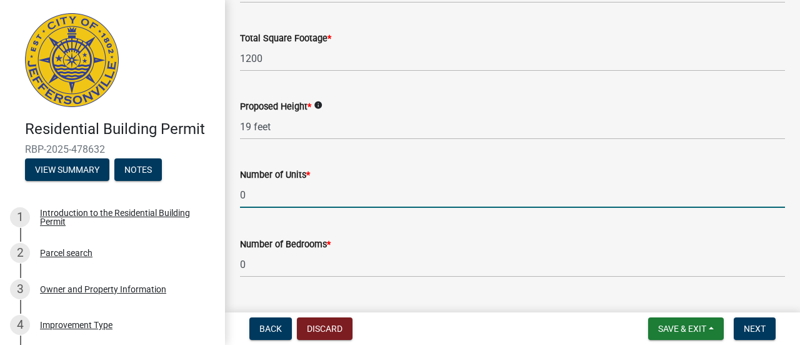
drag, startPoint x: 254, startPoint y: 199, endPoint x: 228, endPoint y: 195, distance: 26.6
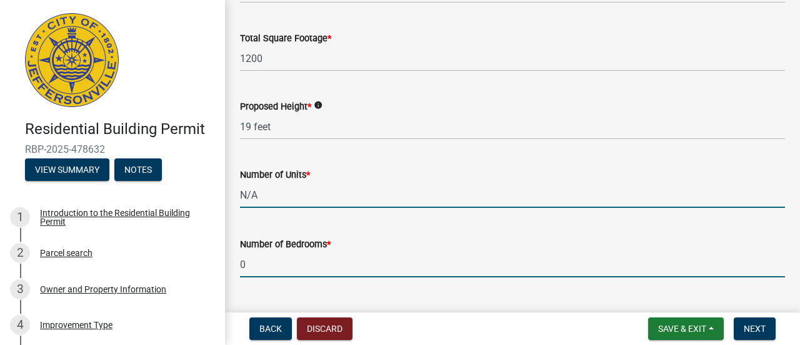
type input "0"
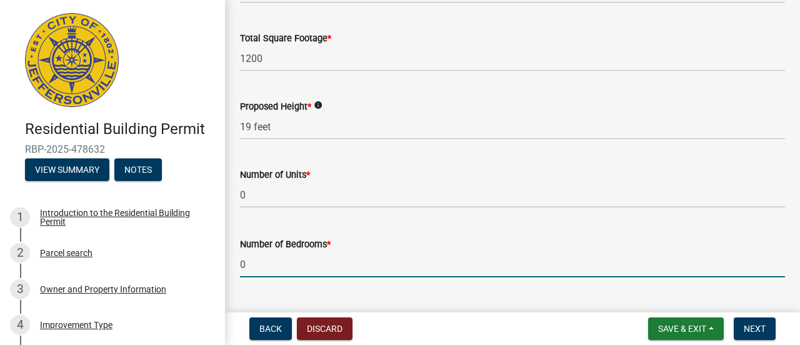
drag, startPoint x: 256, startPoint y: 263, endPoint x: 216, endPoint y: 259, distance: 40.3
click at [216, 259] on div "Residential Building Permit RBP-2025-478632 View Summary Notes 1 Introduction t…" at bounding box center [400, 172] width 800 height 345
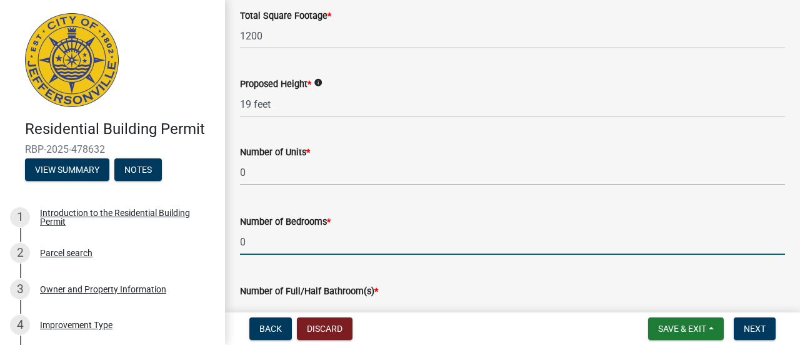
scroll to position [146, 0]
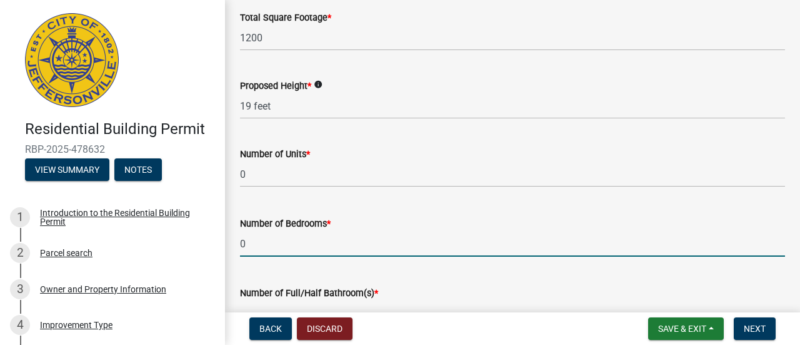
click at [309, 154] on span "*" at bounding box center [308, 154] width 4 height 11
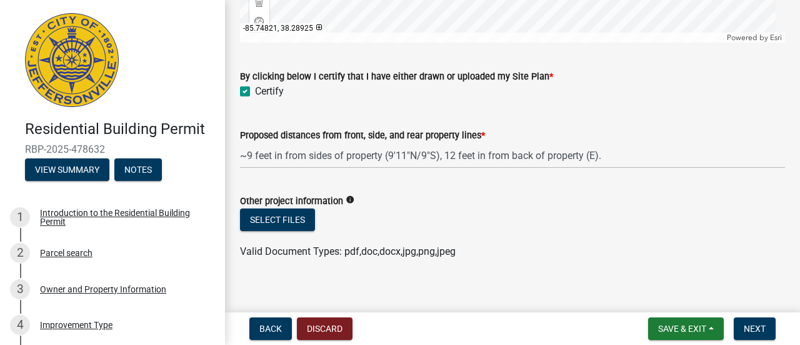
scroll to position [2064, 0]
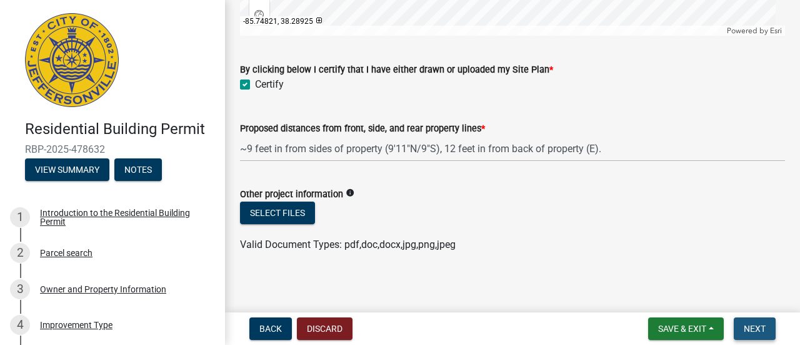
click at [753, 325] on span "Next" at bounding box center [755, 328] width 22 height 10
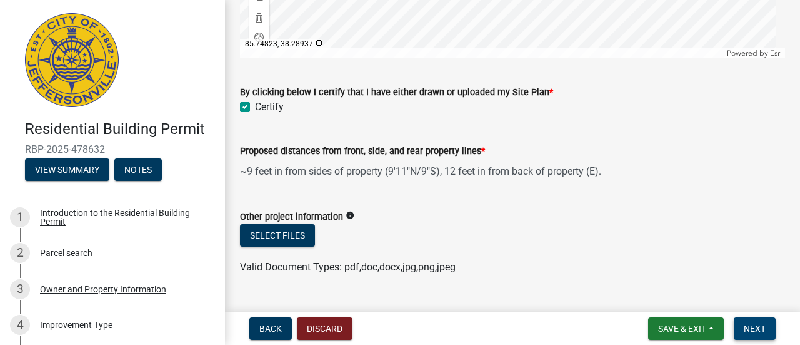
scroll to position [2089, 0]
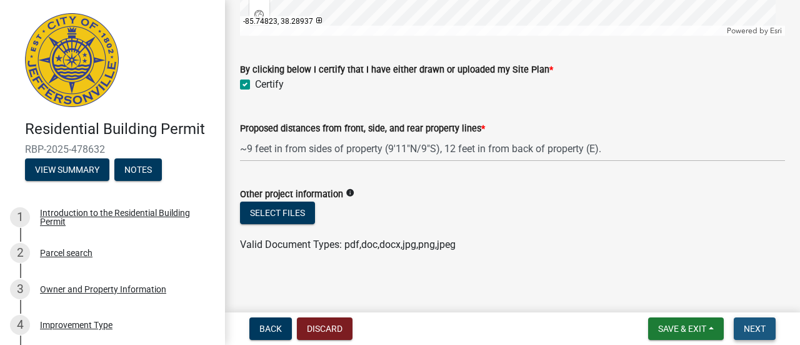
click at [755, 327] on span "Next" at bounding box center [755, 328] width 22 height 10
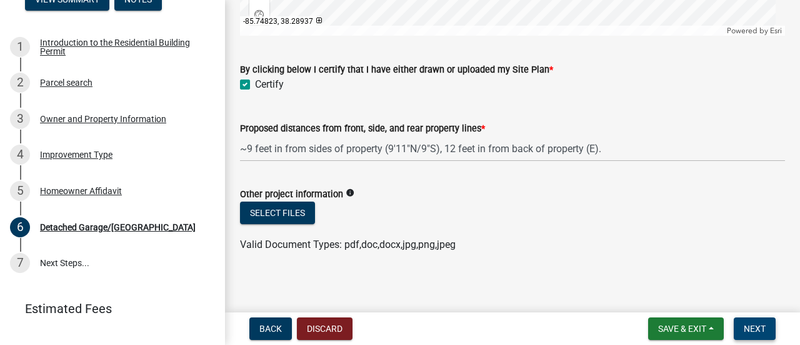
scroll to position [189, 0]
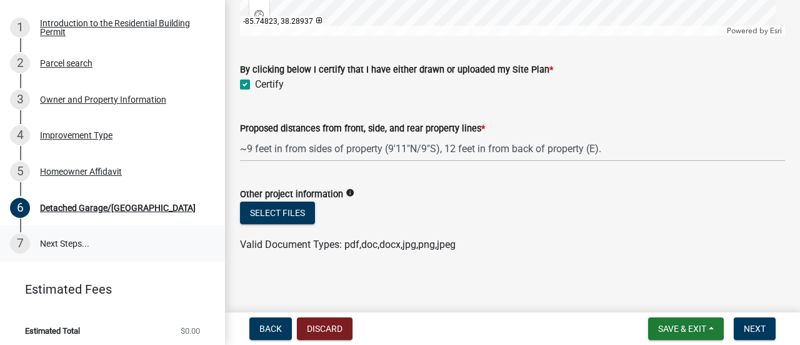
click at [53, 243] on link "7 Next Steps..." at bounding box center [112, 243] width 225 height 36
click at [20, 238] on div "7" at bounding box center [20, 243] width 20 height 20
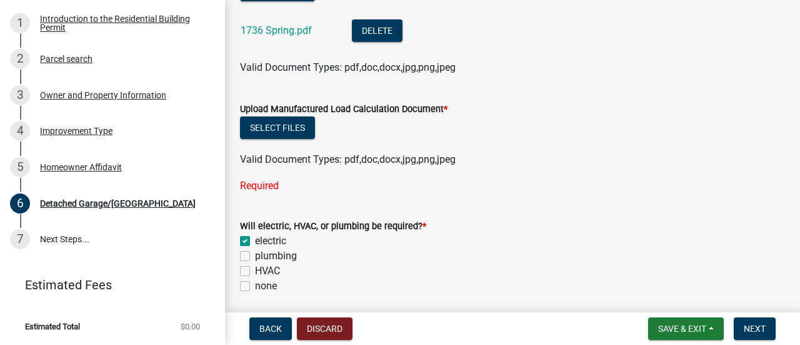
scroll to position [688, 0]
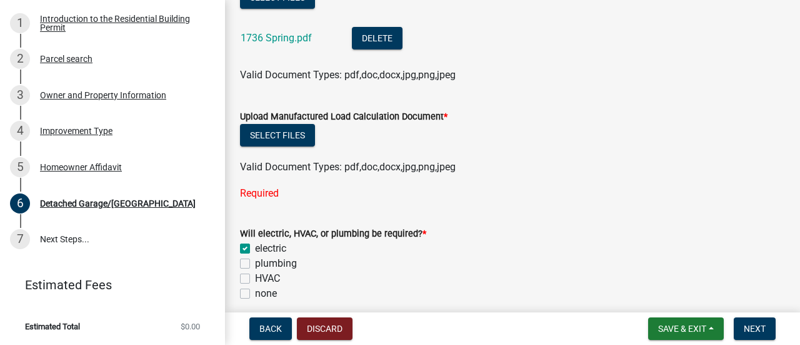
click at [441, 116] on label "Upload Manufactured Load Calculation Document *" at bounding box center [344, 117] width 208 height 9
click at [271, 136] on button "Select files" at bounding box center [277, 135] width 75 height 23
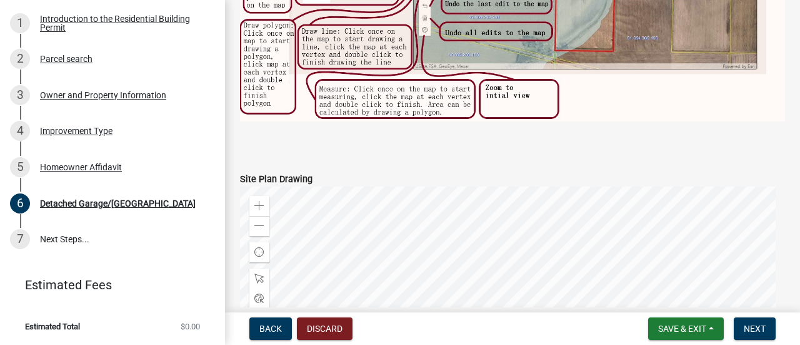
scroll to position [1792, 0]
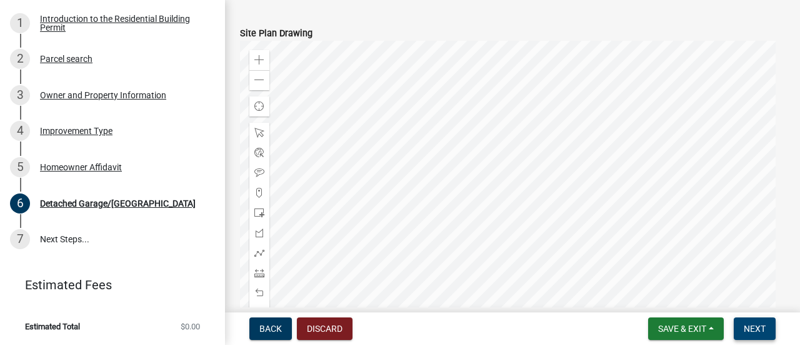
click at [752, 326] on span "Next" at bounding box center [755, 328] width 22 height 10
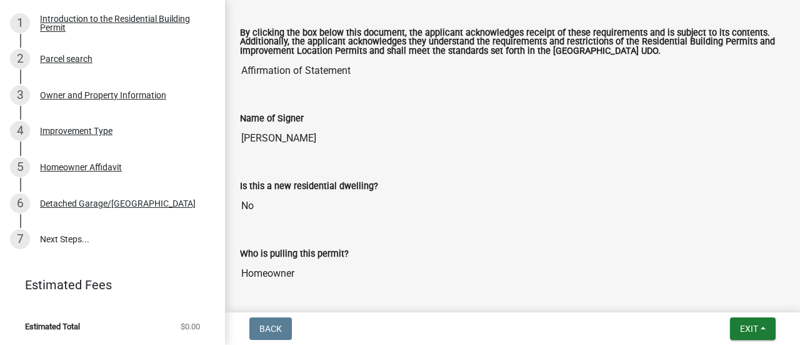
scroll to position [239, 0]
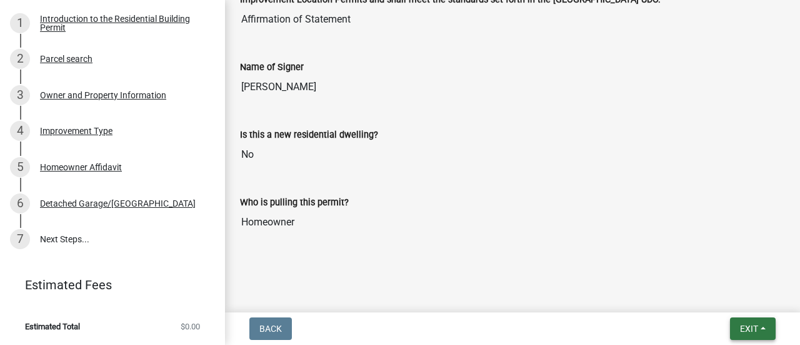
click at [744, 330] on span "Exit" at bounding box center [749, 328] width 18 height 10
click at [744, 330] on div "Exit Save Save & Exit" at bounding box center [753, 328] width 46 height 23
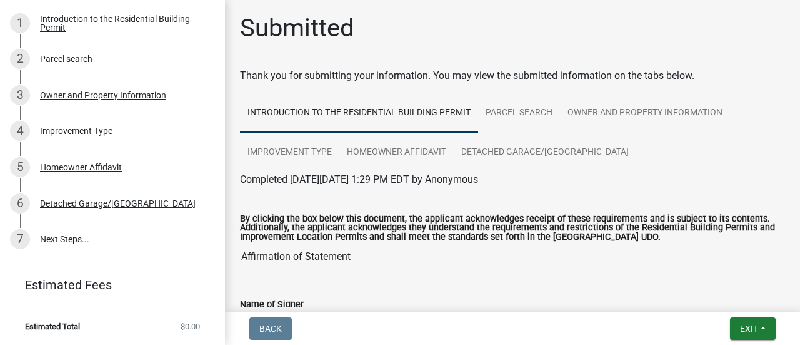
scroll to position [0, 0]
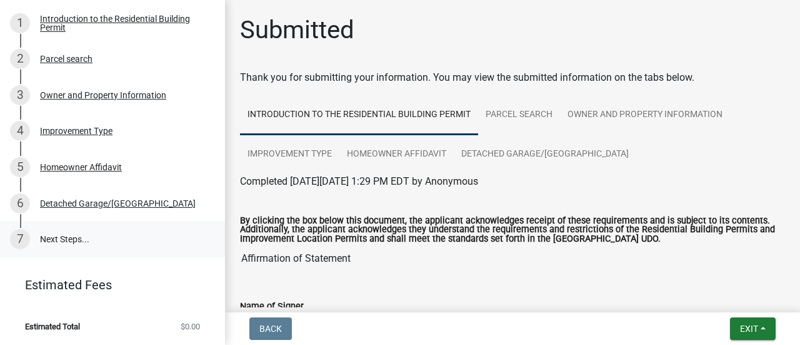
click at [48, 237] on link "7 Next Steps..." at bounding box center [112, 239] width 225 height 36
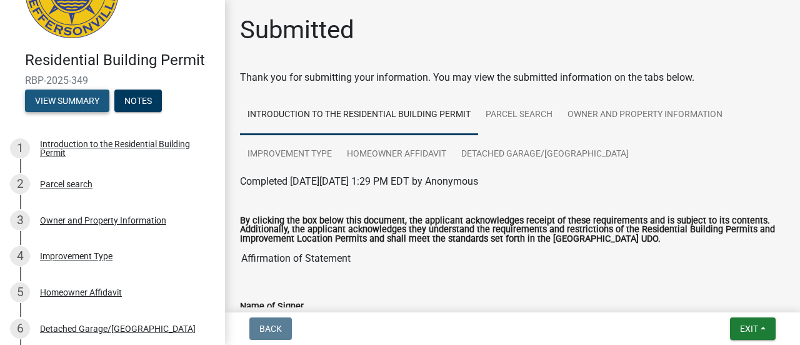
click at [56, 98] on button "View Summary" at bounding box center [67, 100] width 84 height 23
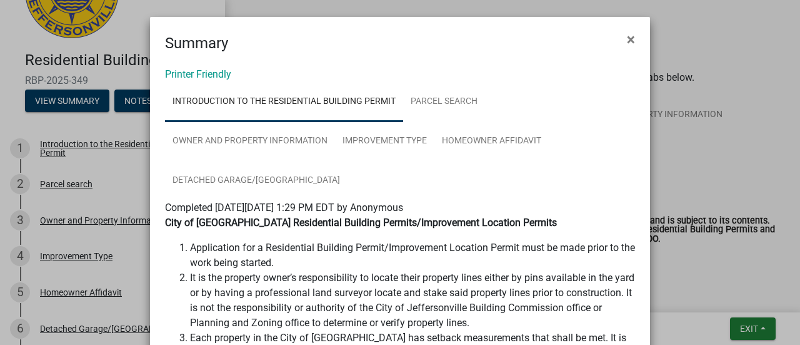
scroll to position [0, 0]
click at [630, 40] on span "×" at bounding box center [631, 40] width 8 height 18
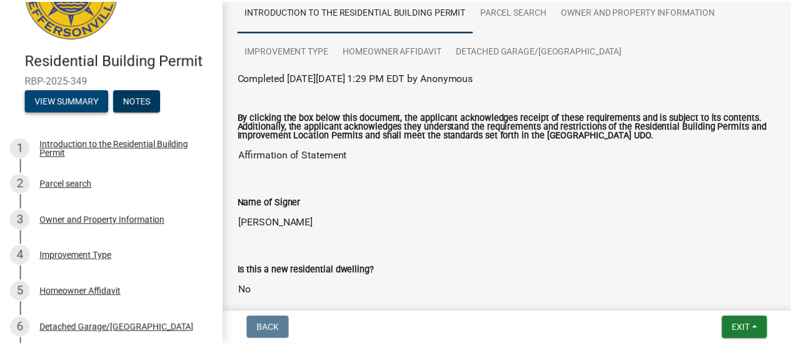
scroll to position [239, 0]
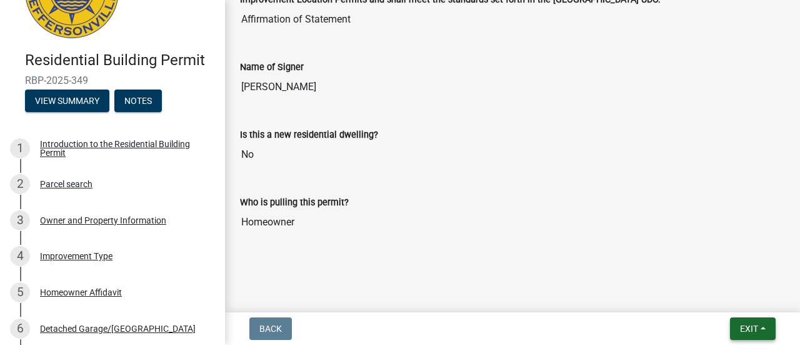
click at [758, 329] on span "Exit" at bounding box center [749, 328] width 18 height 10
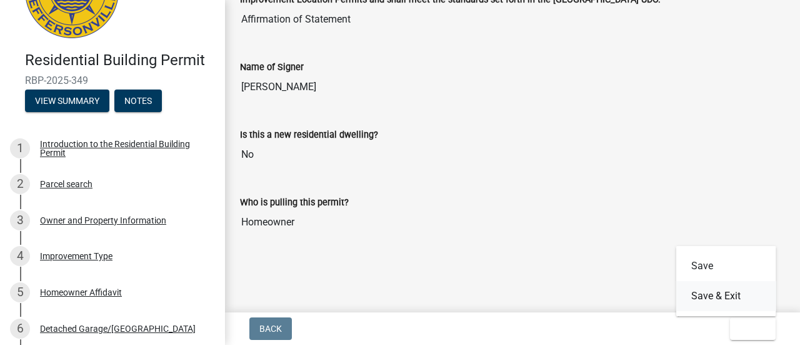
click at [700, 295] on button "Save & Exit" at bounding box center [727, 296] width 100 height 30
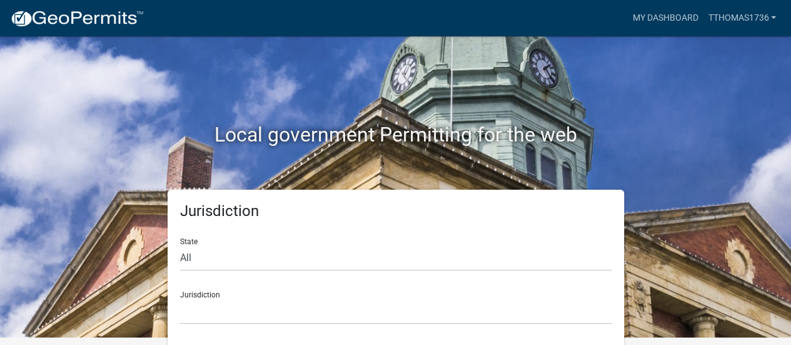
scroll to position [10, 0]
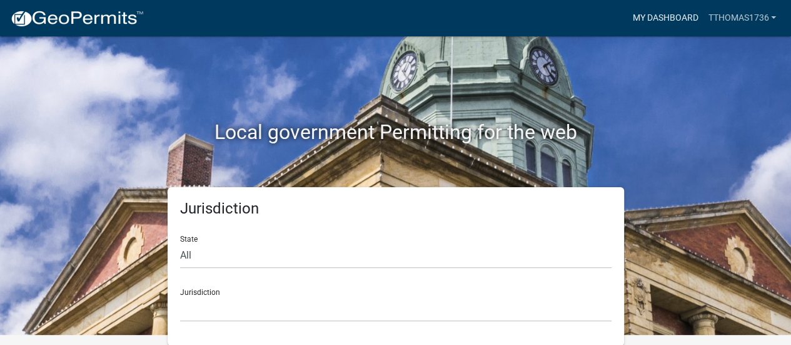
click at [650, 20] on link "My Dashboard" at bounding box center [665, 18] width 76 height 24
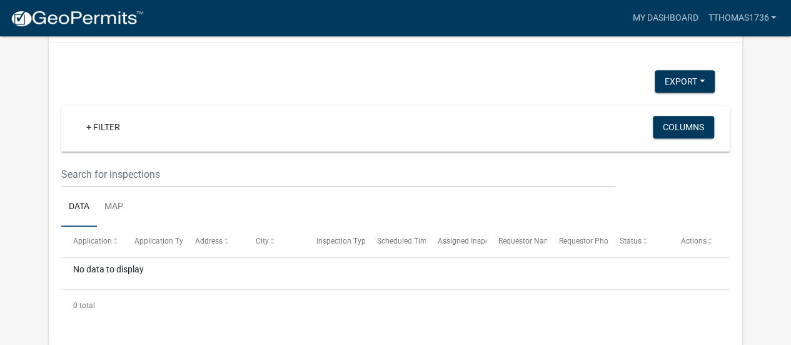
scroll to position [522, 0]
